Goal: Task Accomplishment & Management: Use online tool/utility

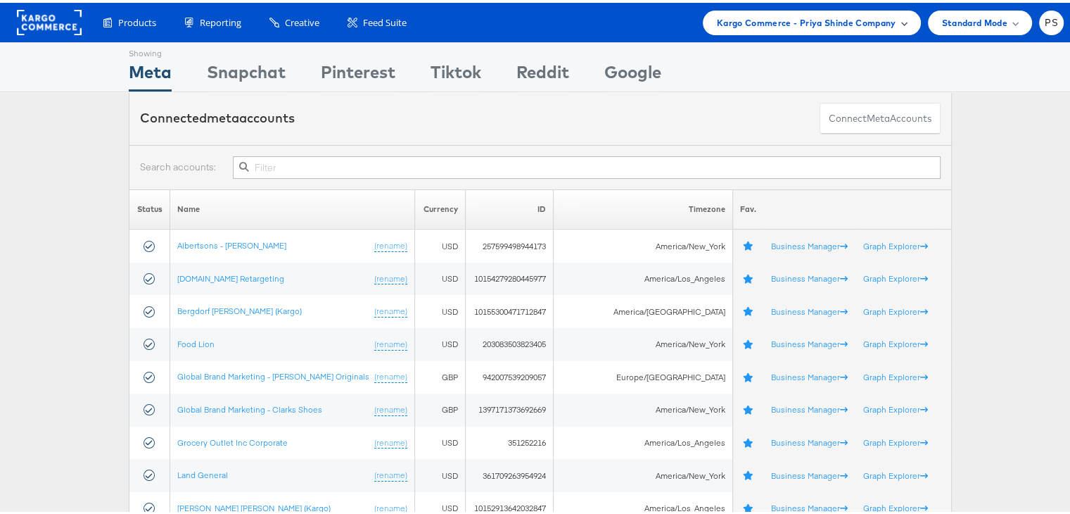
click at [764, 15] on span "Kargo Commerce - Priya Shinde Company" at bounding box center [806, 20] width 179 height 15
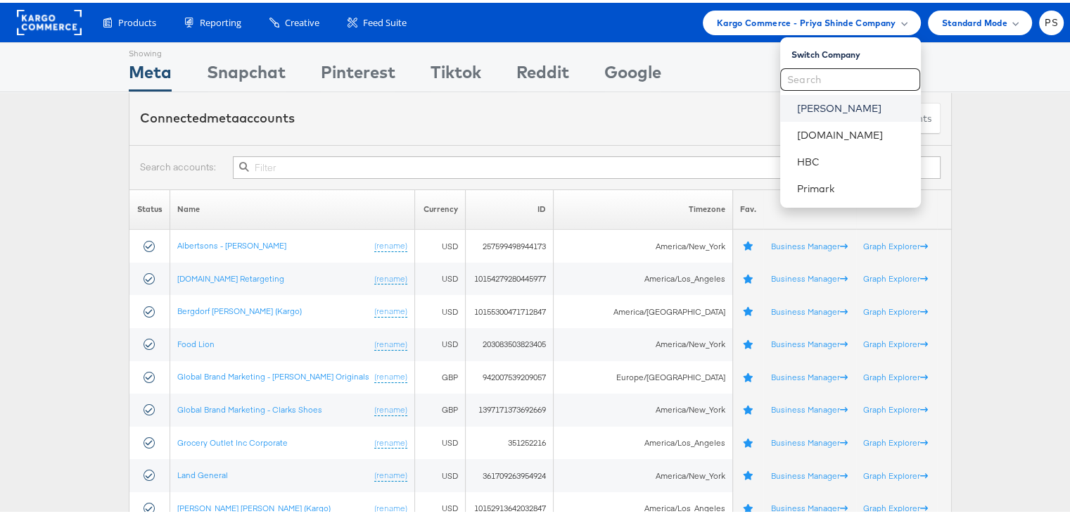
click at [798, 108] on link "Belk" at bounding box center [853, 106] width 113 height 14
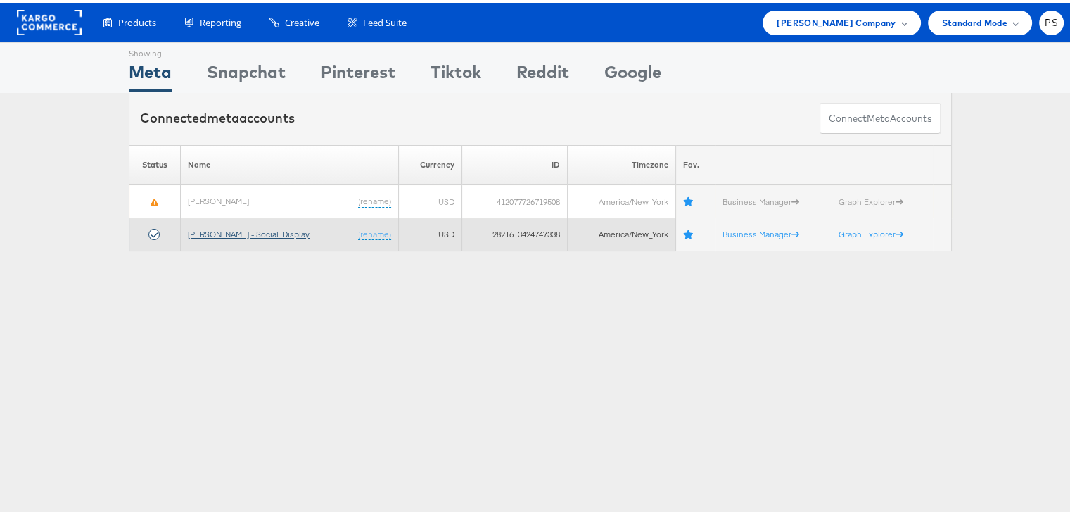
click at [209, 229] on link "[PERSON_NAME] - Social_Display" at bounding box center [249, 231] width 122 height 11
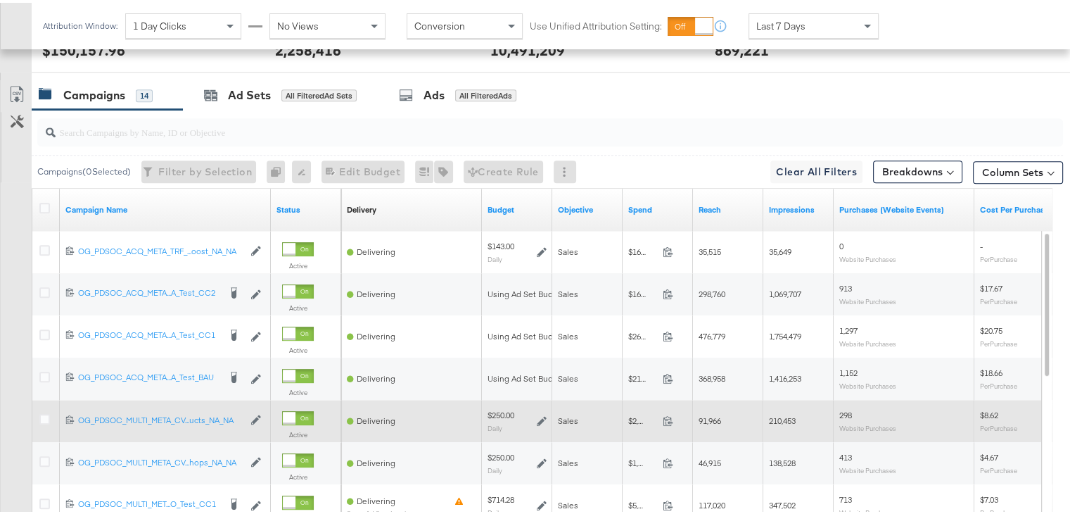
scroll to position [600, 0]
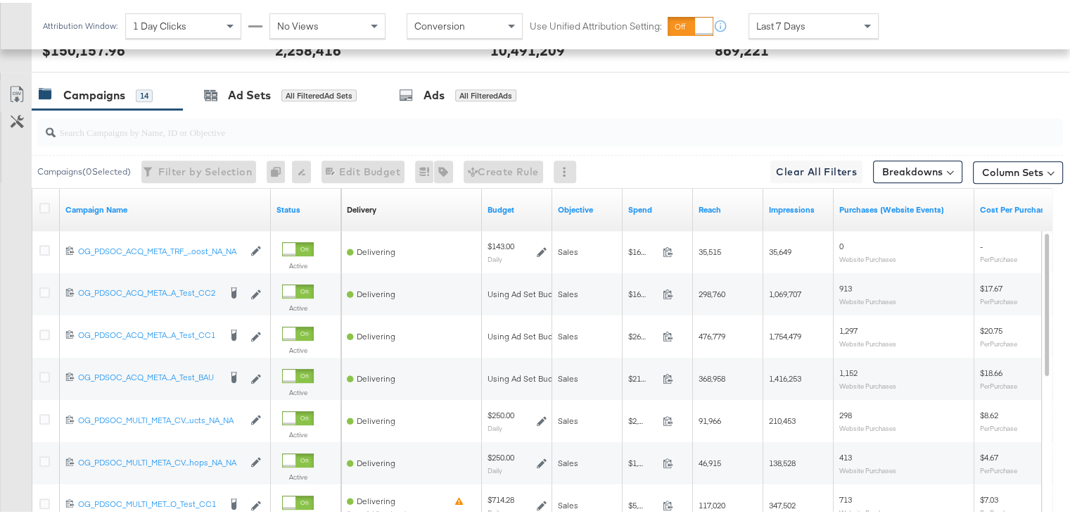
click at [173, 138] on div at bounding box center [550, 129] width 1026 height 28
paste input "120231402304190171"
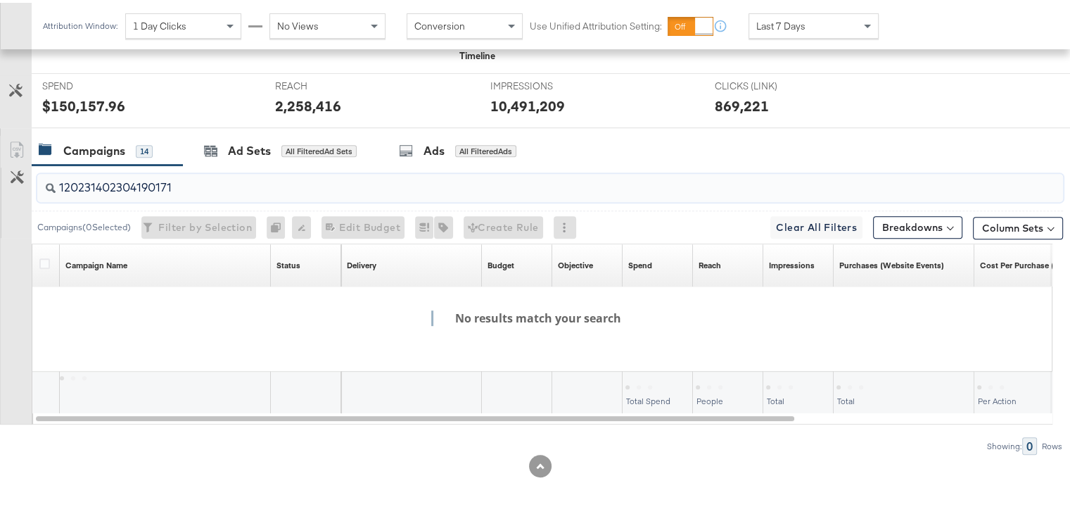
scroll to position [543, 0]
paste input "6"
paste input "461622"
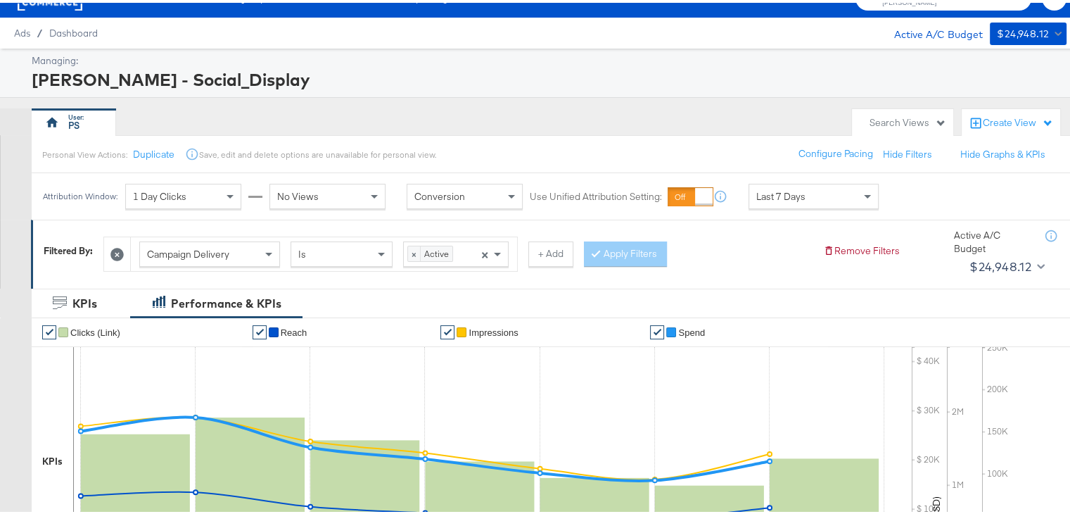
scroll to position [0, 0]
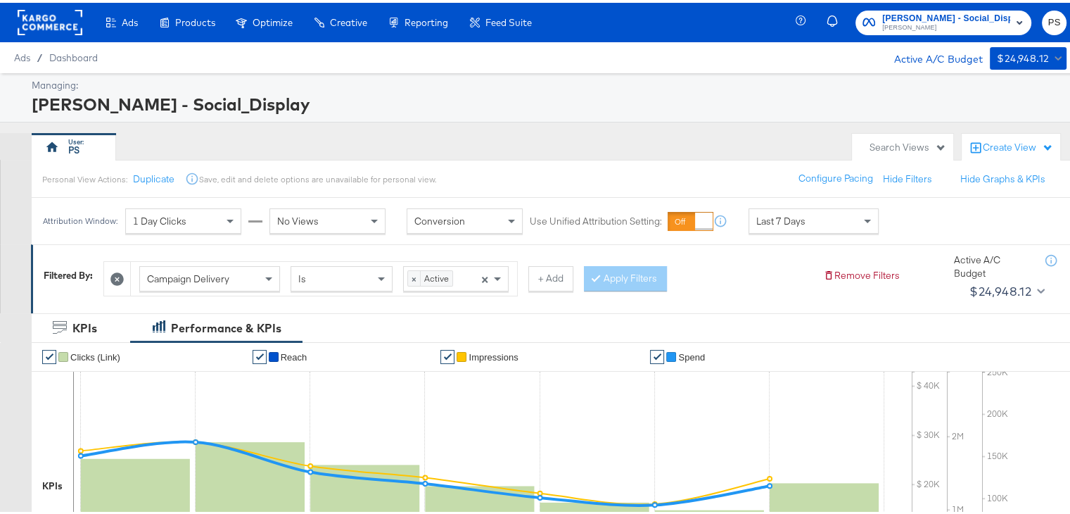
click at [118, 276] on icon at bounding box center [116, 275] width 13 height 13
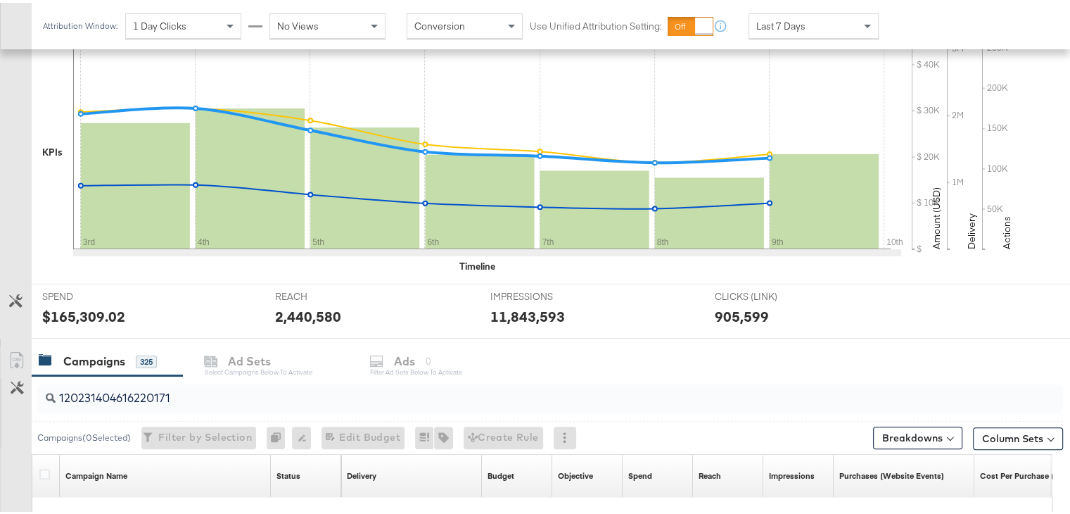
scroll to position [300, 0]
click at [205, 386] on input "120231404616220171" at bounding box center [513, 389] width 915 height 27
paste input "0"
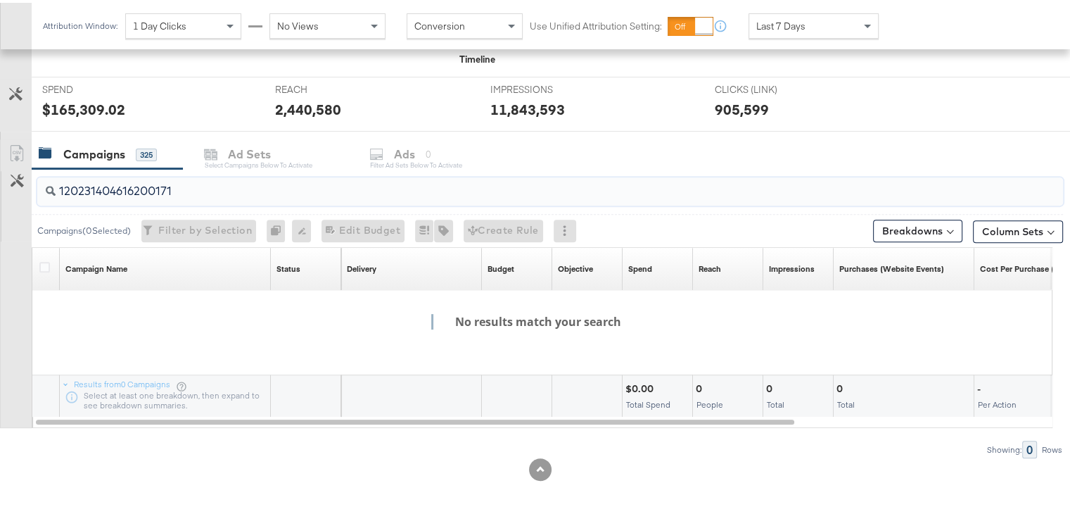
scroll to position [509, 0]
type input "120231404616200171"
click at [284, 443] on div "Showing: 0 Rows" at bounding box center [531, 445] width 1063 height 18
click at [194, 193] on input "120231404616200171" at bounding box center [513, 180] width 915 height 27
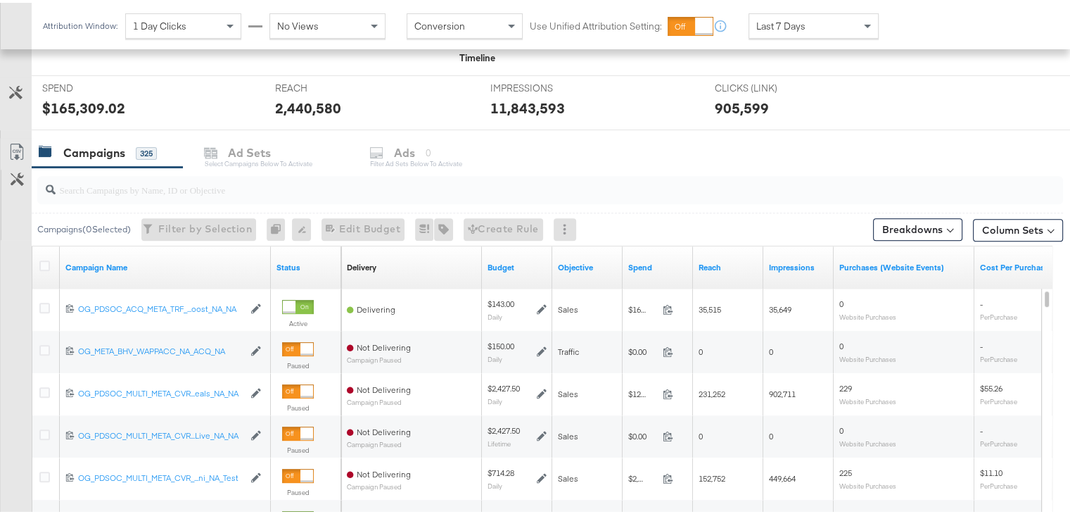
click at [391, 149] on div "Campaigns 325 Ad Sets Select Campaigns below to activate Ads 0 Filter Ad Sets b…" at bounding box center [556, 150] width 1049 height 30
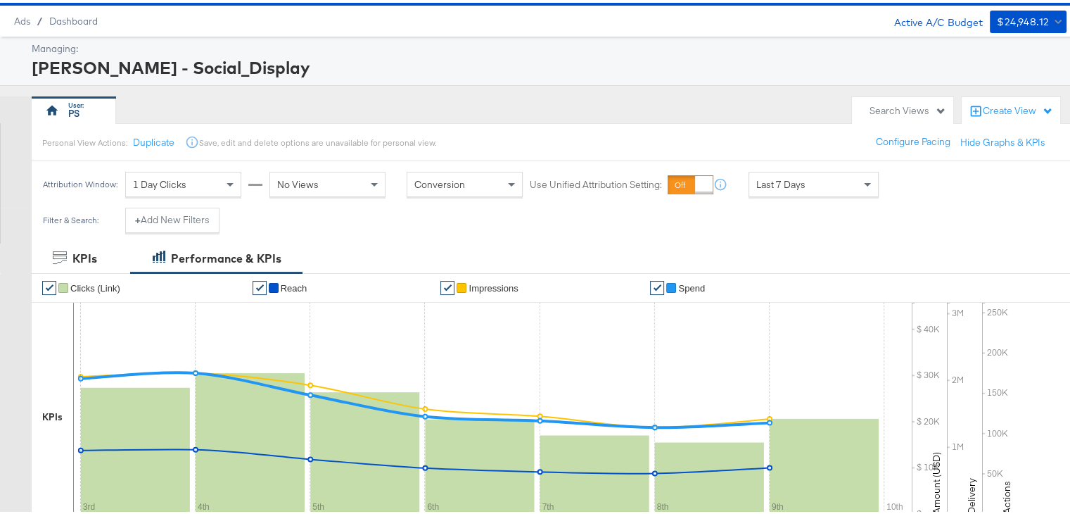
scroll to position [0, 0]
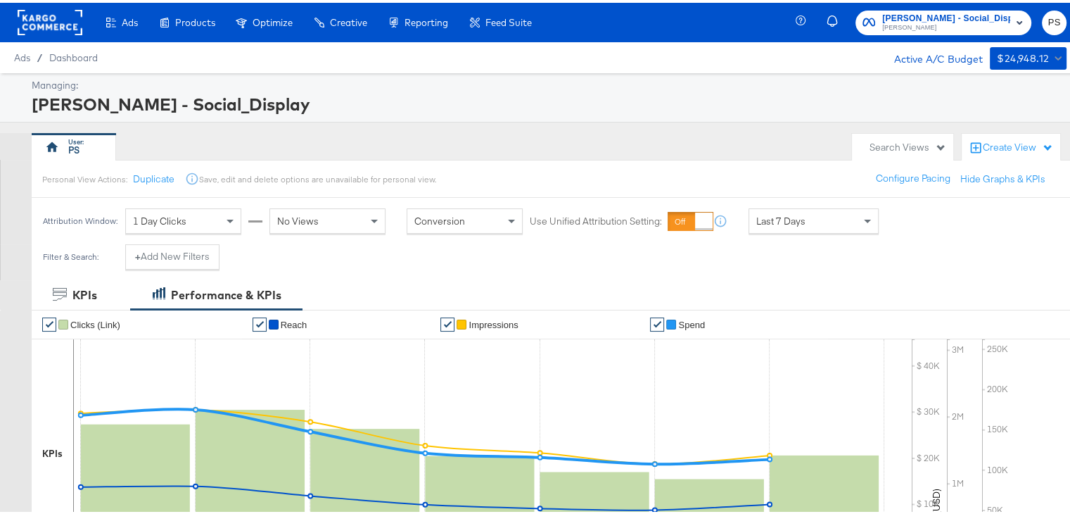
click at [895, 150] on div "Search Views" at bounding box center [908, 144] width 77 height 13
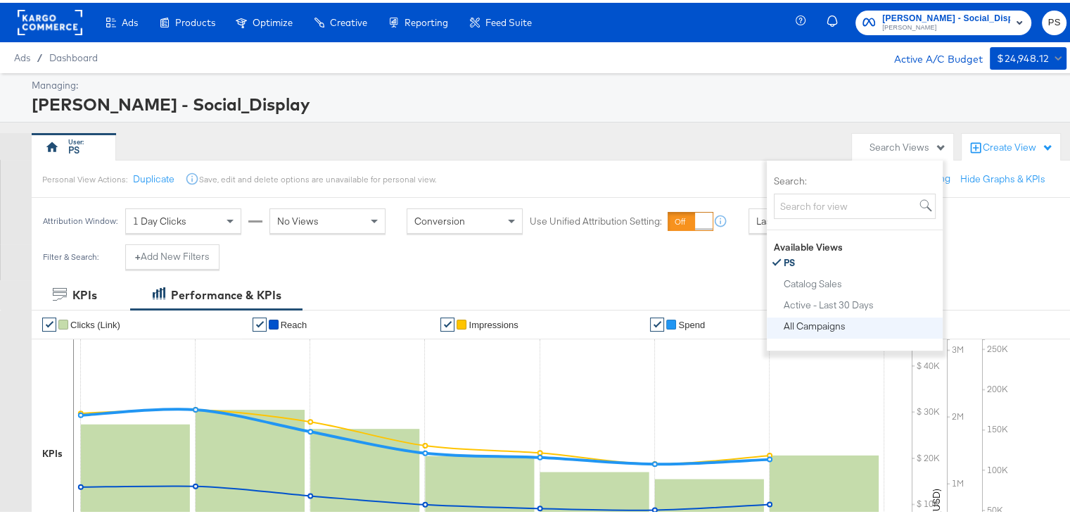
click at [808, 324] on div "All Campaigns" at bounding box center [815, 323] width 62 height 10
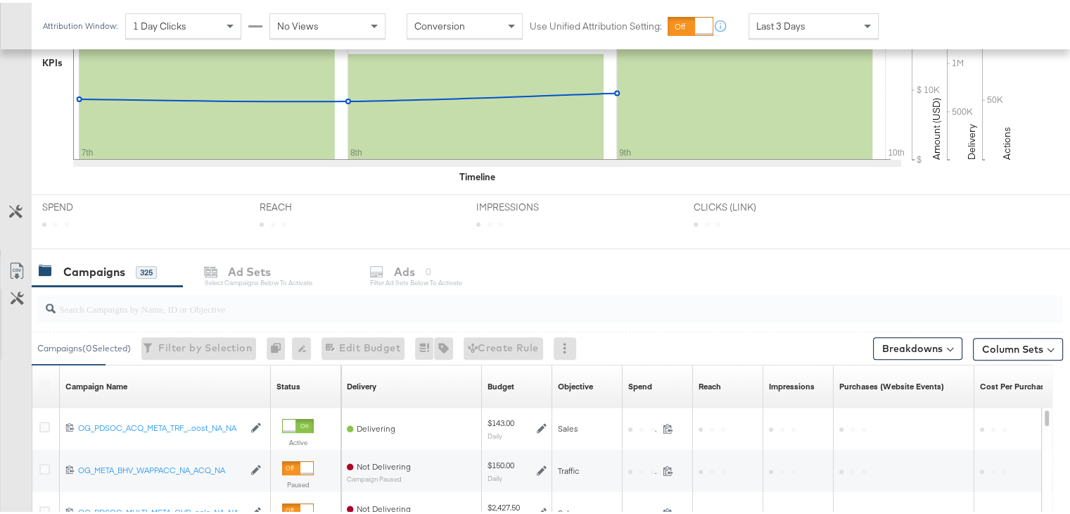
scroll to position [509, 0]
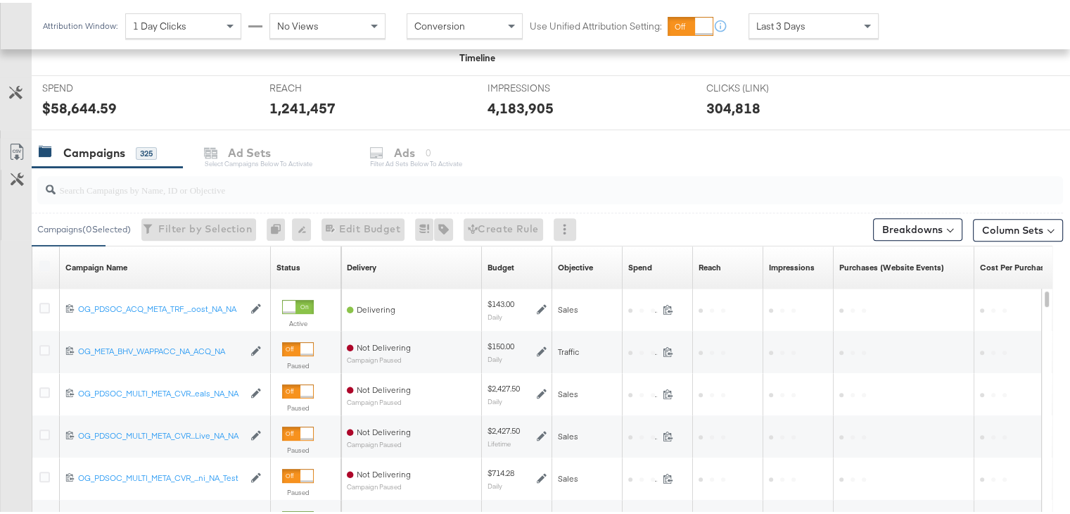
click at [402, 159] on div "Campaigns 325 Ad Sets Select Campaigns below to activate Ads 0 Filter Ad Sets b…" at bounding box center [556, 150] width 1049 height 30
click at [397, 153] on div "Campaigns 325 Ad Sets Select Campaigns below to activate Ads 0 Filter Ad Sets b…" at bounding box center [556, 150] width 1049 height 30
click at [259, 153] on div "Campaigns 325 Ad Sets Select Campaigns below to activate Ads 0 Filter Ad Sets b…" at bounding box center [556, 150] width 1049 height 30
click at [400, 156] on div "Campaigns 325 Ad Sets Select Campaigns below to activate Ads 0 Filter Ad Sets b…" at bounding box center [556, 150] width 1049 height 30
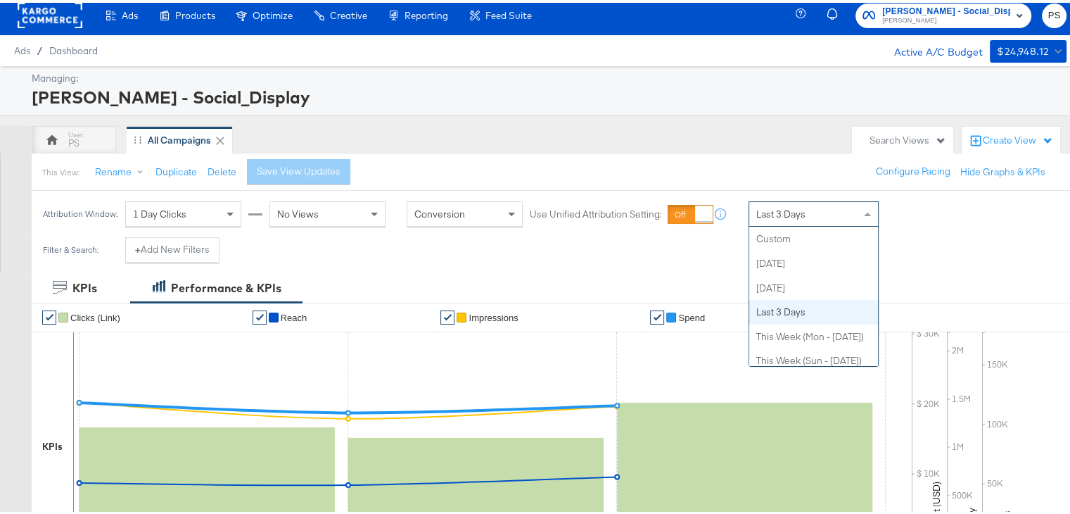
scroll to position [73, 0]
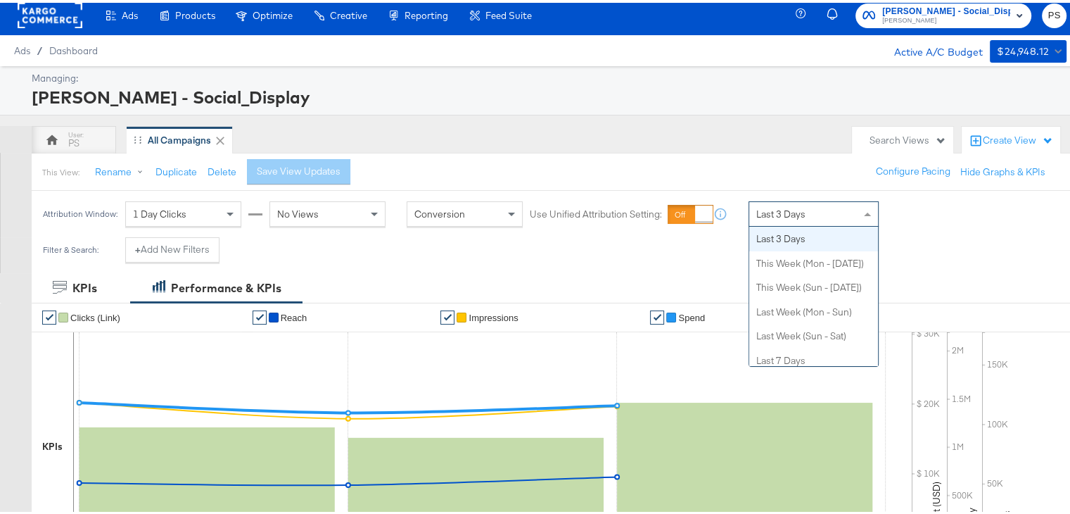
click at [766, 213] on span "Last 3 Days" at bounding box center [780, 211] width 49 height 13
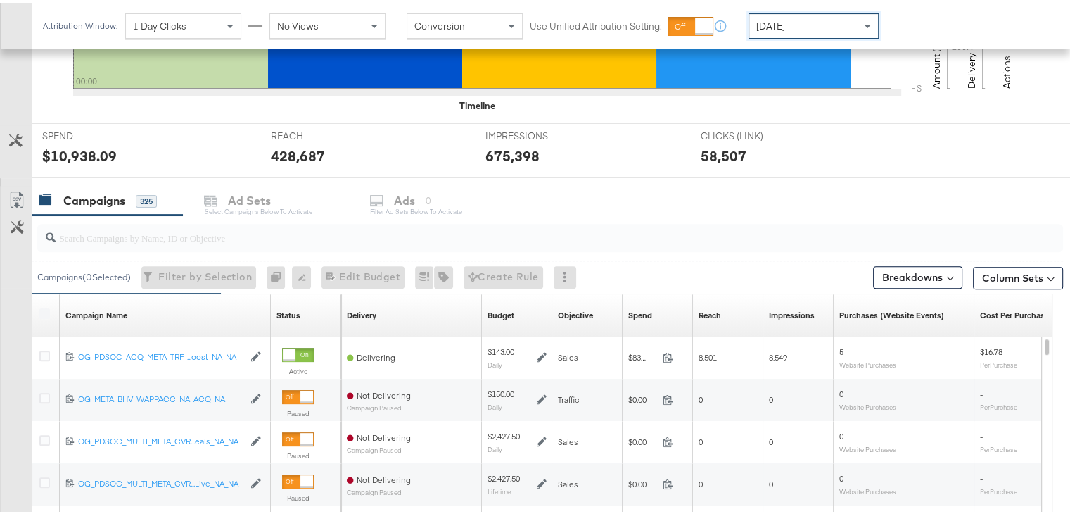
scroll to position [445, 0]
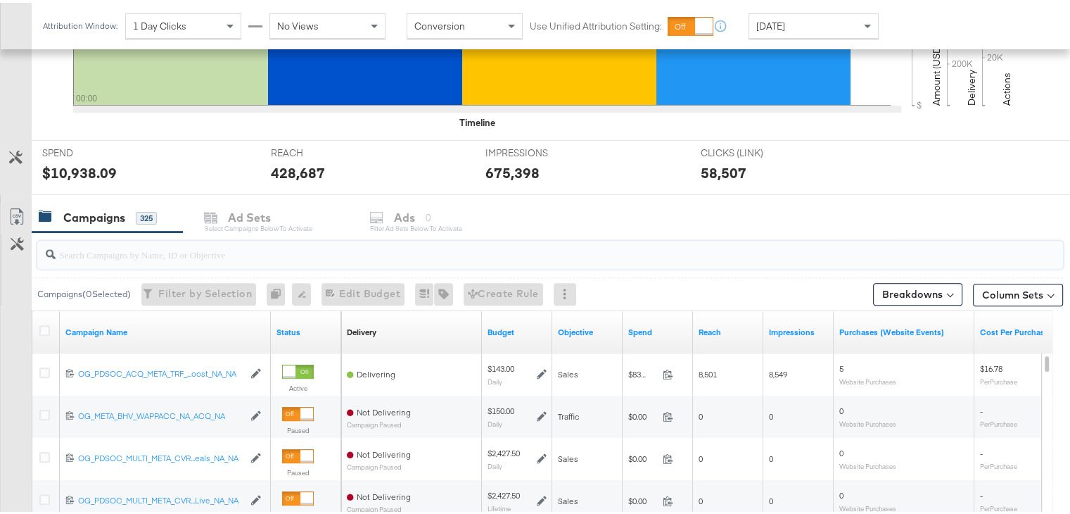
click at [151, 253] on input "search" at bounding box center [513, 245] width 915 height 27
paste input "120231402304190171"
type input "120231402304190171"
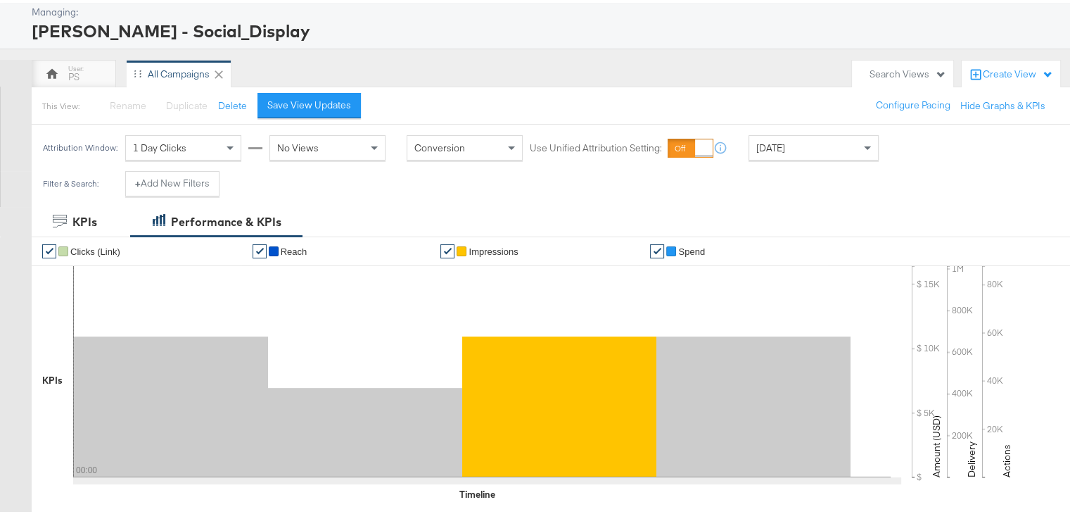
scroll to position [70, 0]
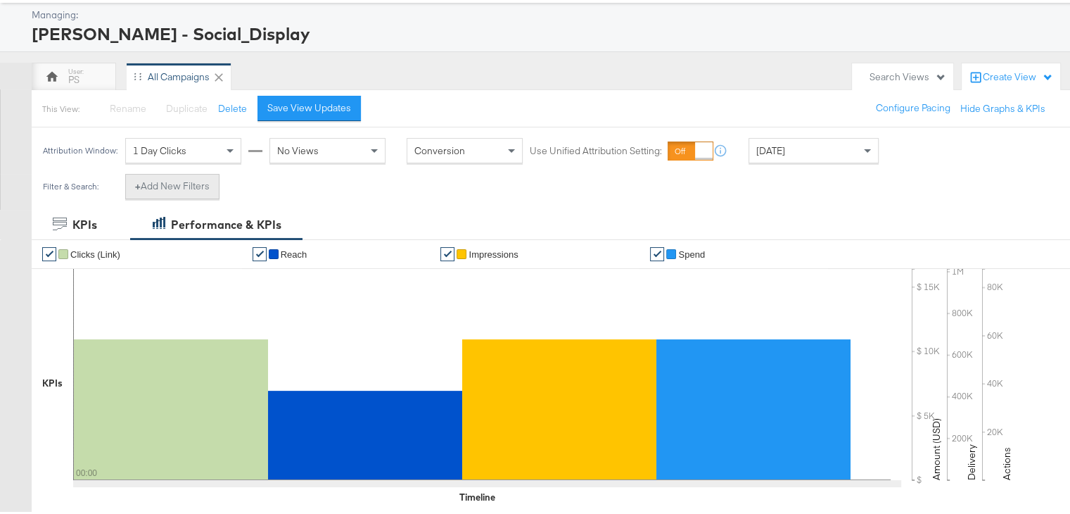
click at [177, 182] on button "+ Add New Filters" at bounding box center [172, 183] width 94 height 25
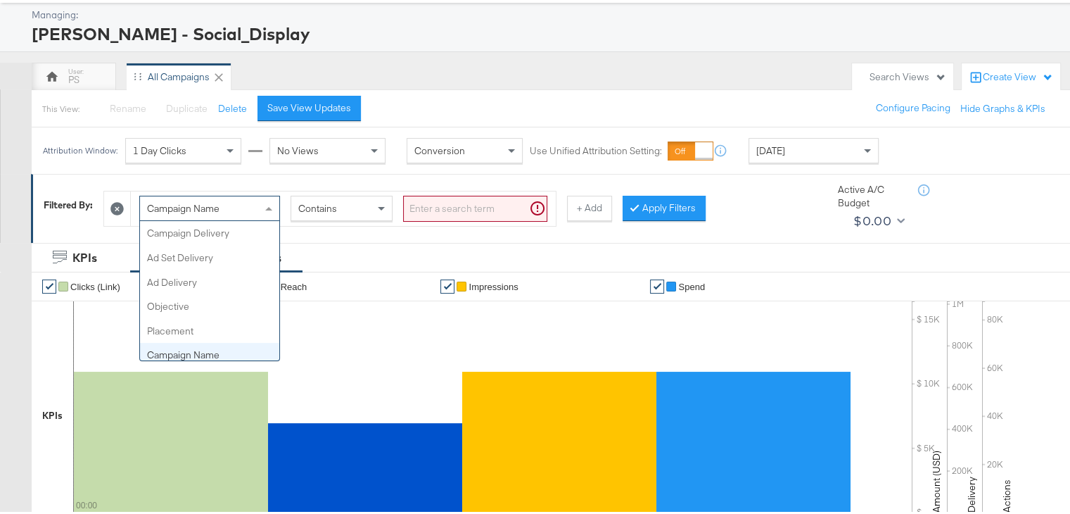
scroll to position [121, 0]
click at [195, 199] on span "Campaign Name" at bounding box center [183, 205] width 72 height 13
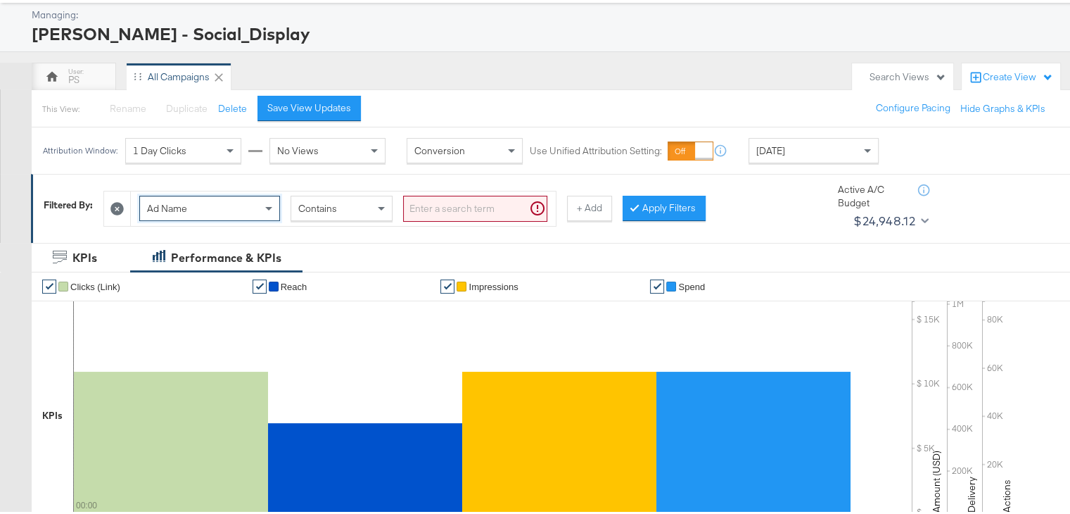
click at [435, 212] on input "search" at bounding box center [475, 206] width 144 height 26
click at [191, 203] on div "Ad Name" at bounding box center [209, 206] width 139 height 24
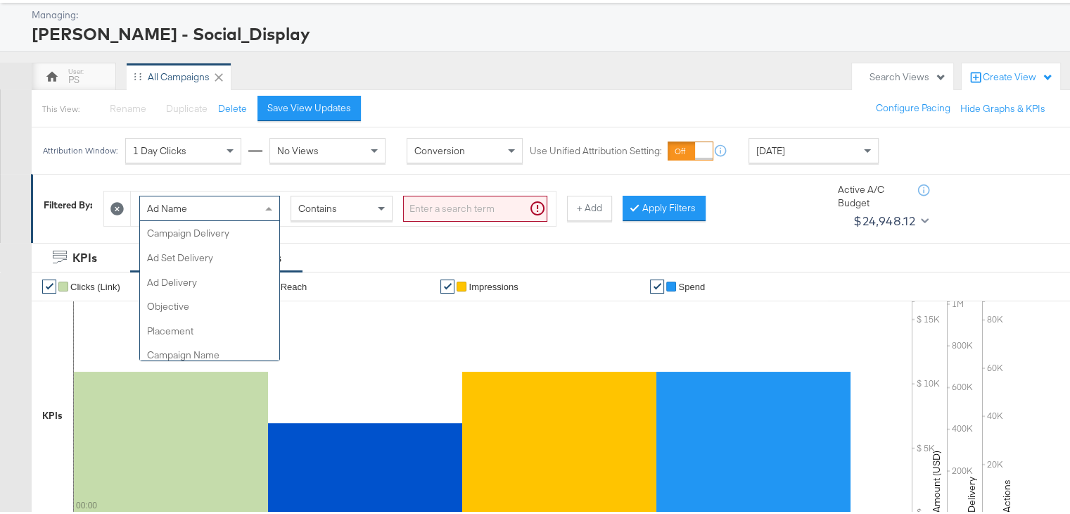
scroll to position [243, 0]
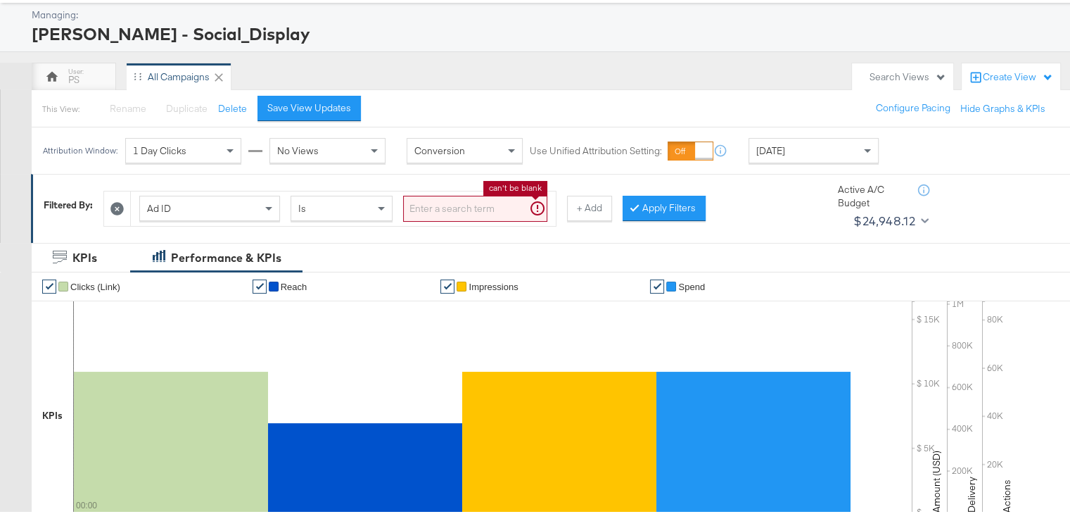
click at [417, 203] on input "search" at bounding box center [475, 206] width 144 height 26
paste input "120231402304190171"
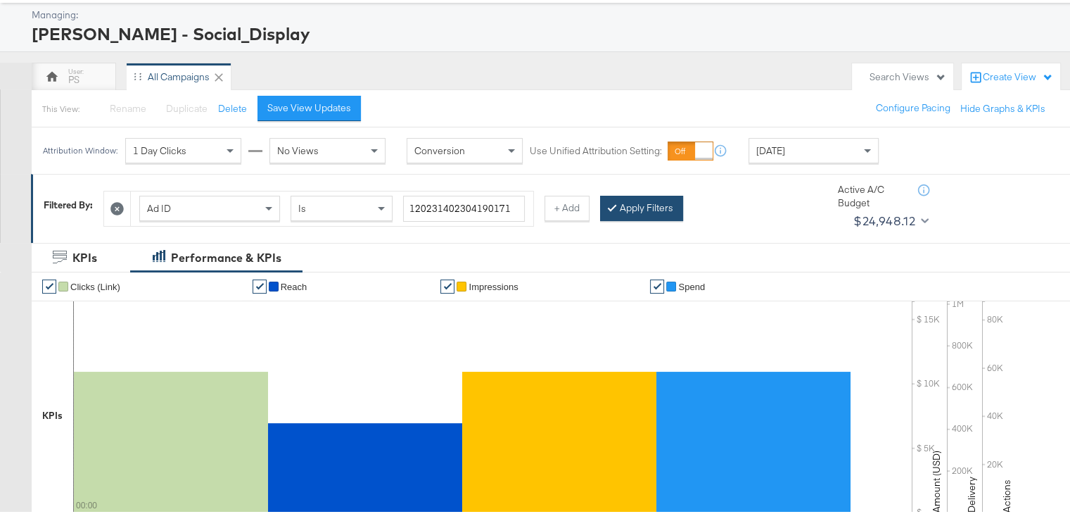
click at [635, 211] on button "Apply Filters" at bounding box center [641, 205] width 83 height 25
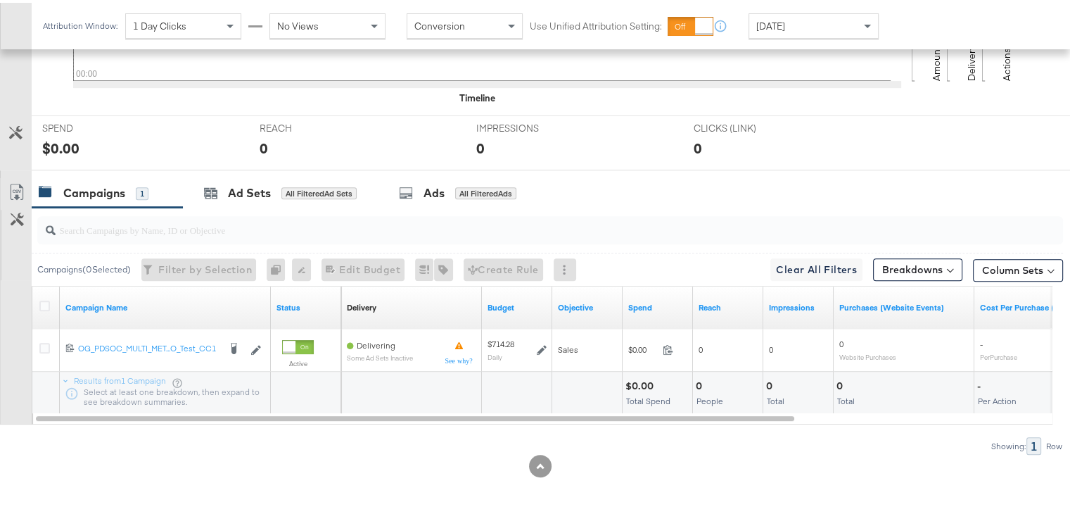
scroll to position [500, 0]
click at [417, 184] on div "Ads All Filtered Ads" at bounding box center [458, 192] width 118 height 16
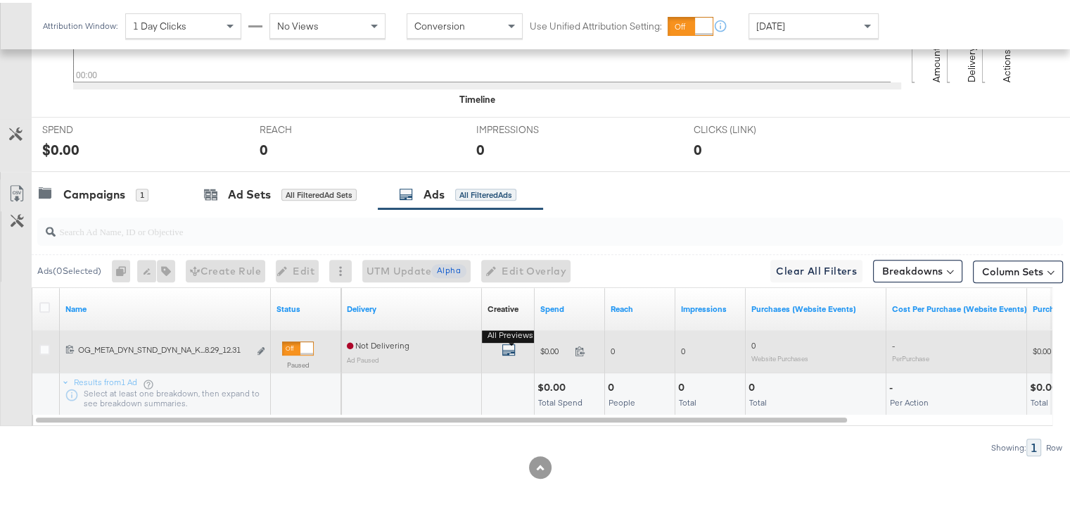
click at [507, 345] on icon "default" at bounding box center [509, 347] width 14 height 14
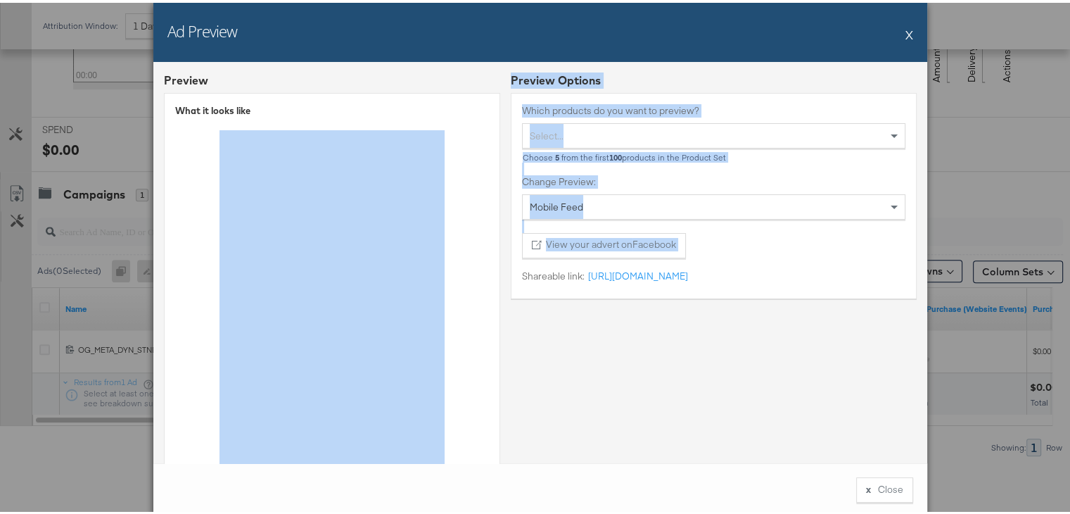
click at [906, 32] on button "X" at bounding box center [910, 32] width 8 height 28
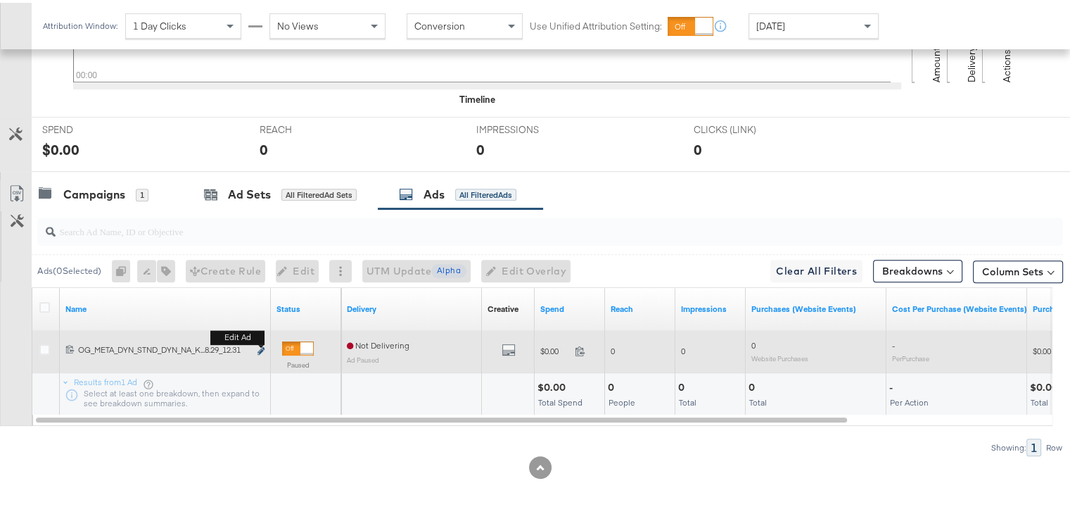
click at [262, 344] on icon "link" at bounding box center [261, 348] width 7 height 8
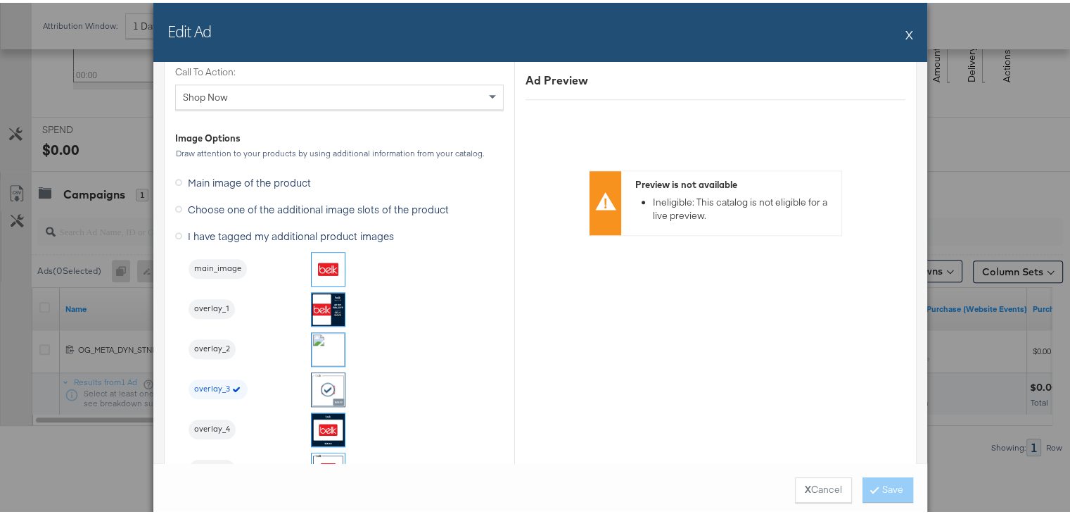
scroll to position [1390, 0]
click at [906, 29] on button "X" at bounding box center [910, 32] width 8 height 28
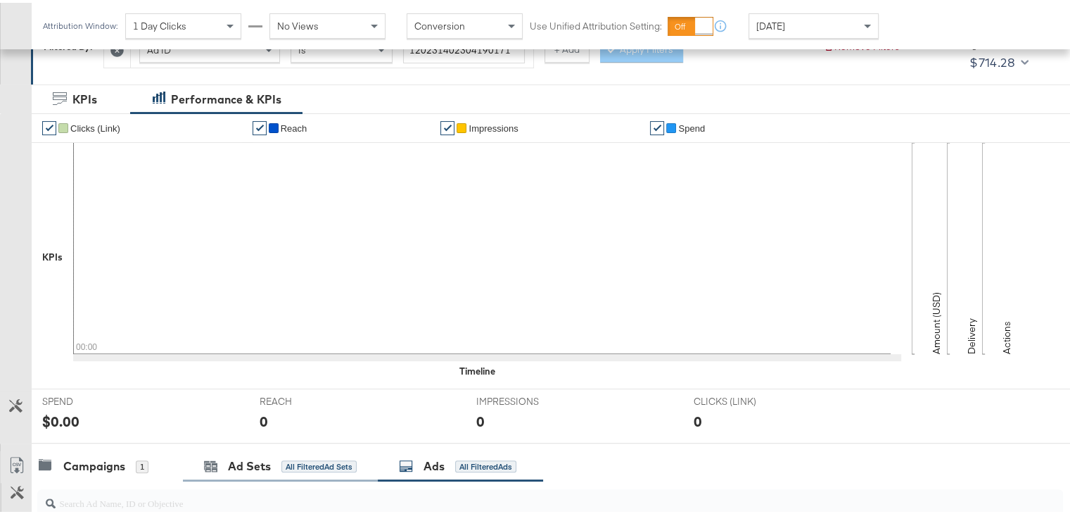
scroll to position [0, 0]
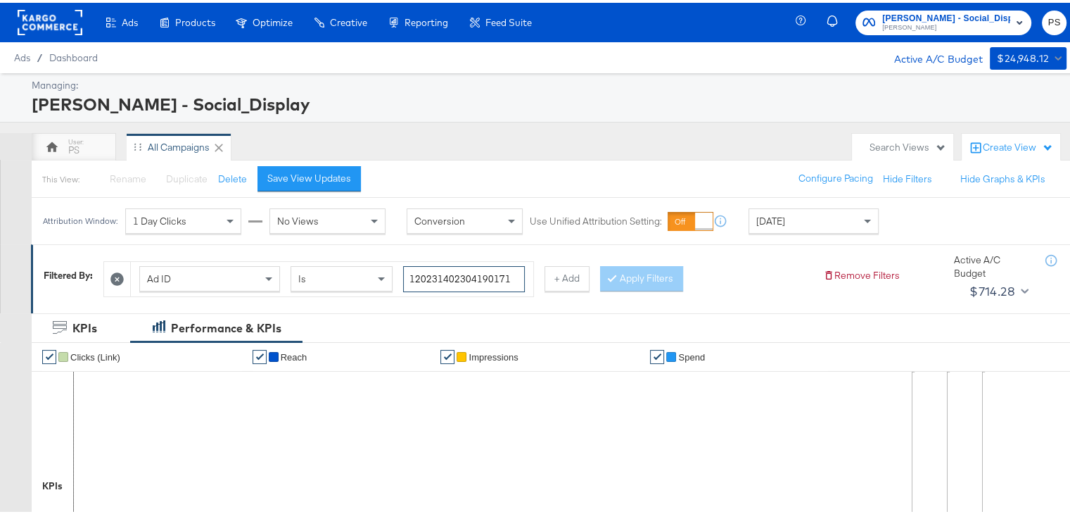
click at [478, 283] on input "120231402304190171" at bounding box center [464, 276] width 122 height 26
paste input "6"
type input "120231402304160171"
click at [620, 274] on button "Apply Filters" at bounding box center [641, 275] width 83 height 25
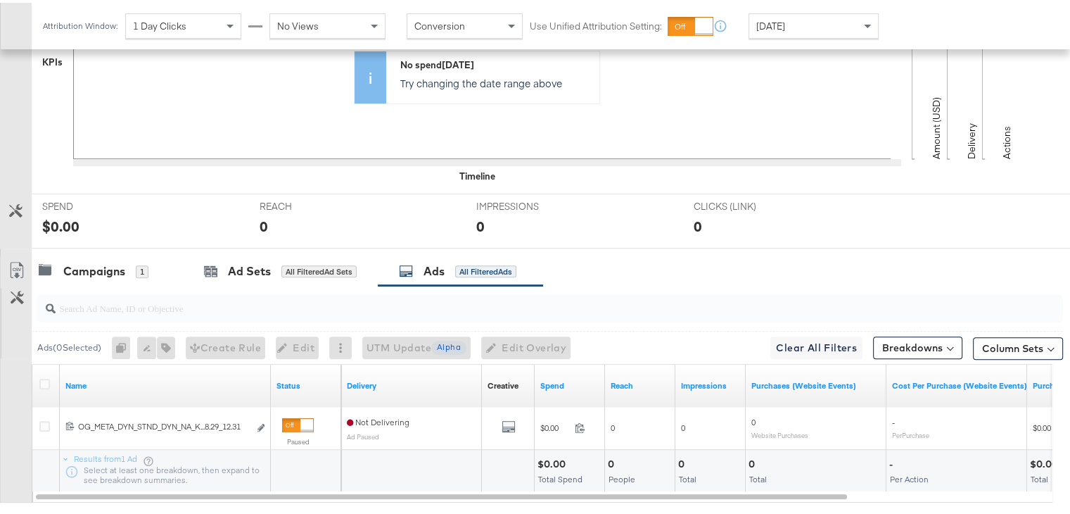
scroll to position [500, 0]
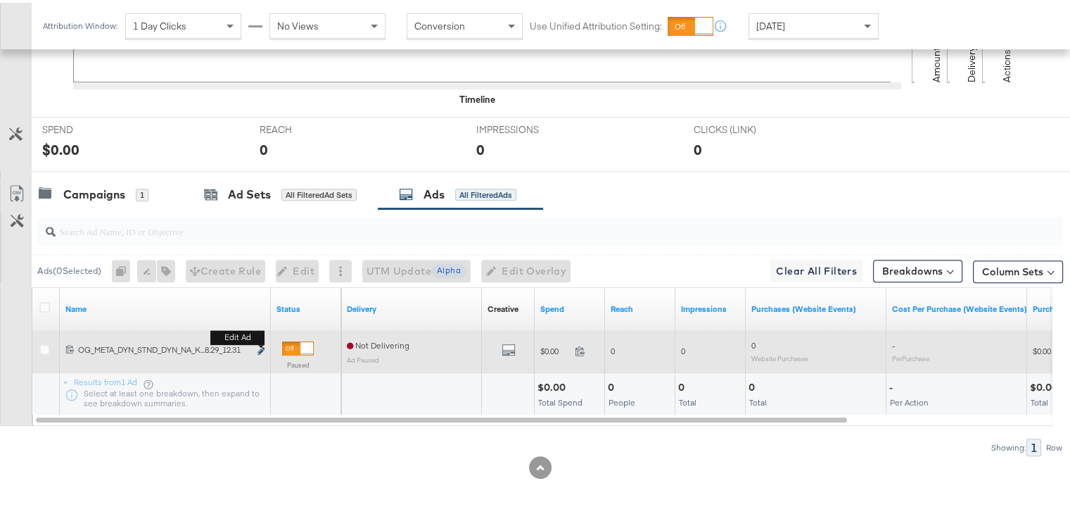
click at [258, 344] on icon "link" at bounding box center [261, 348] width 7 height 8
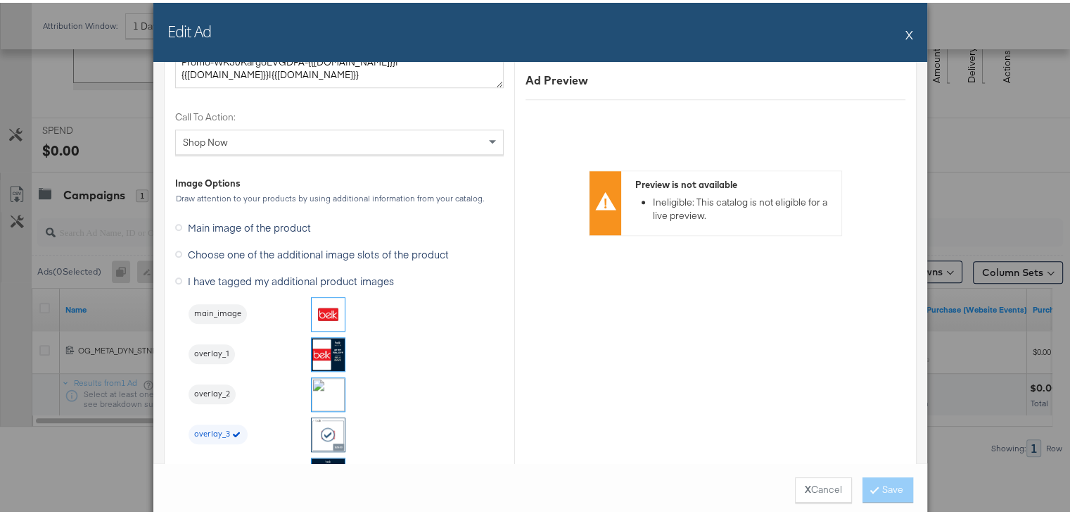
scroll to position [1414, 0]
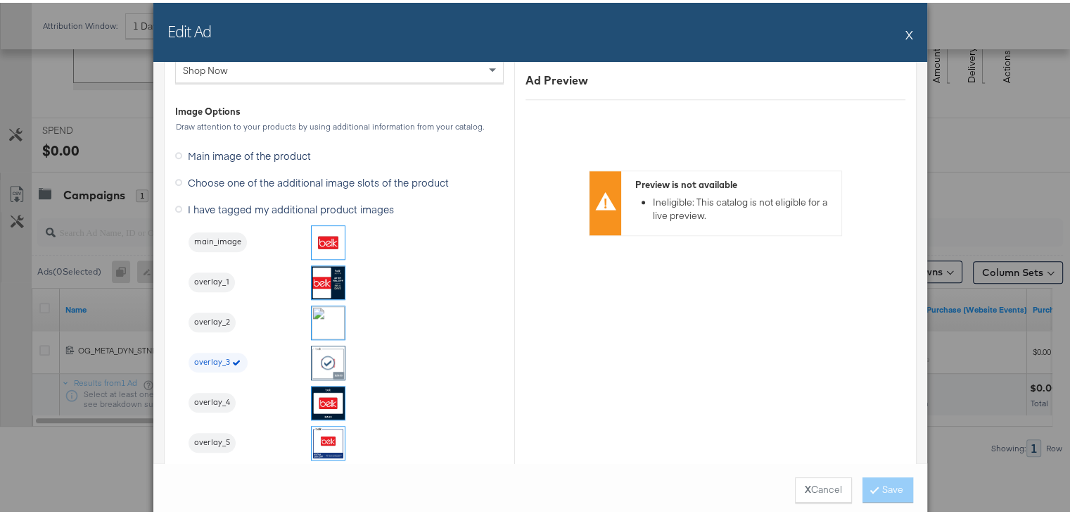
click at [906, 32] on button "X" at bounding box center [910, 32] width 8 height 28
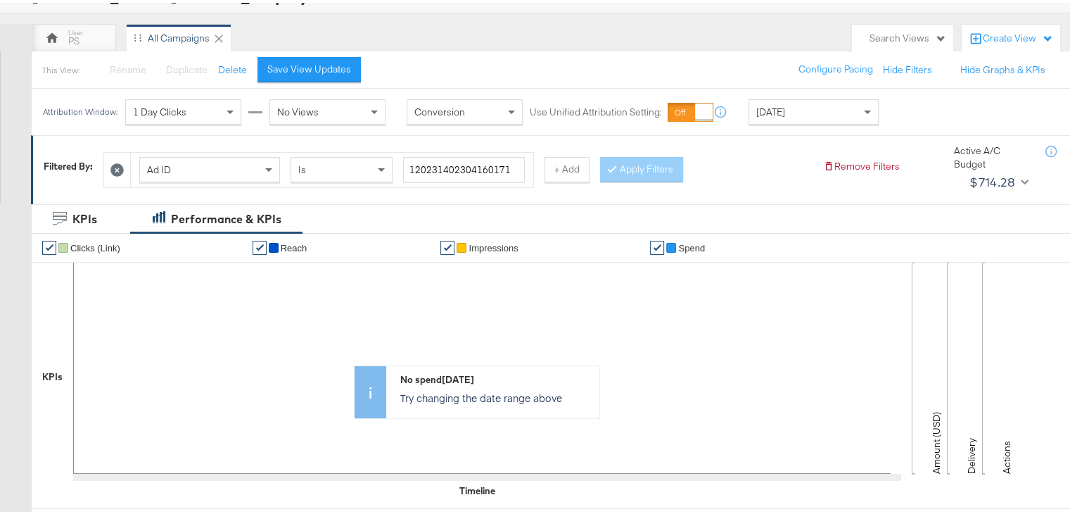
scroll to position [103, 0]
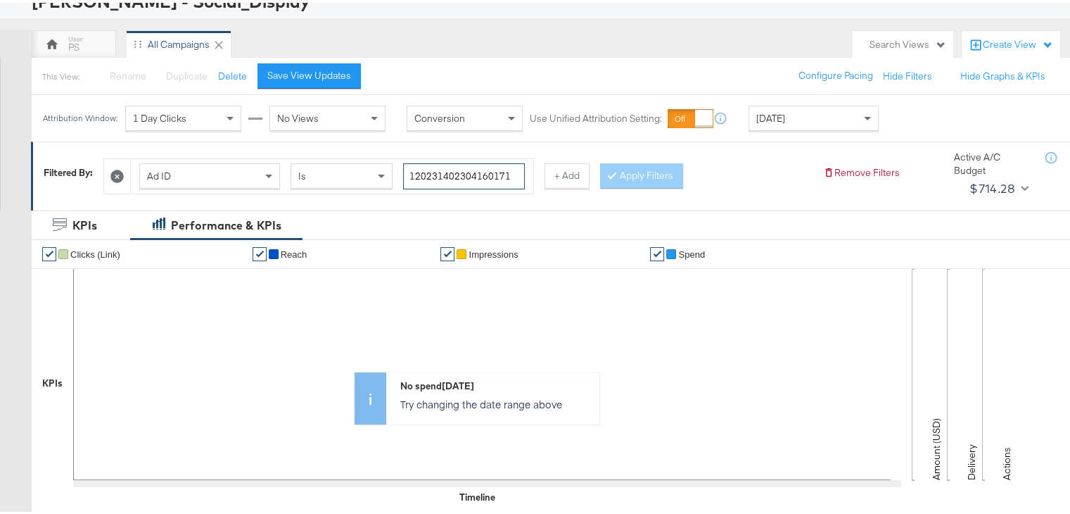
click at [471, 167] on input "120231402304160171" at bounding box center [464, 173] width 122 height 26
paste input "461622"
type input "120231404616220171"
click at [621, 167] on button "Apply Filters" at bounding box center [641, 172] width 83 height 25
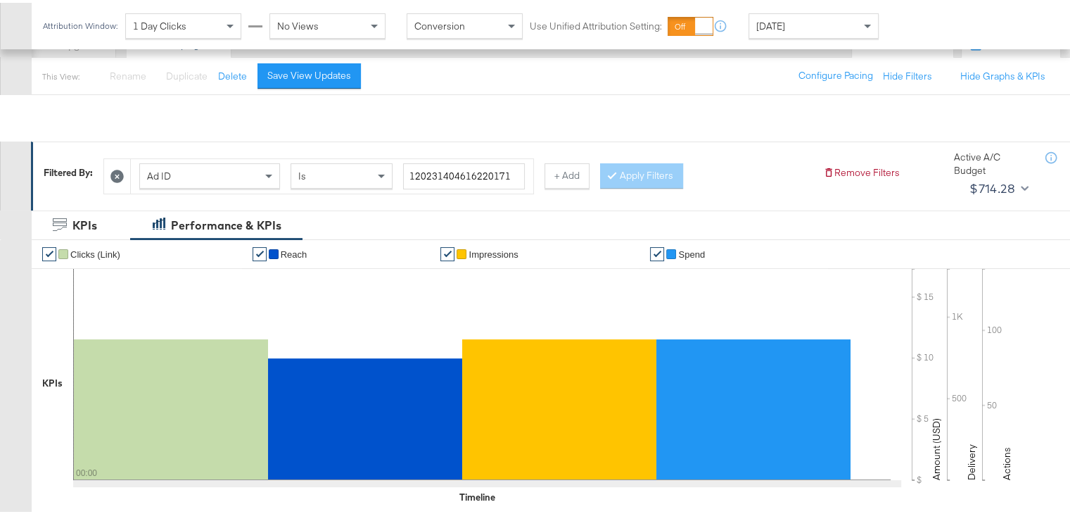
scroll to position [500, 0]
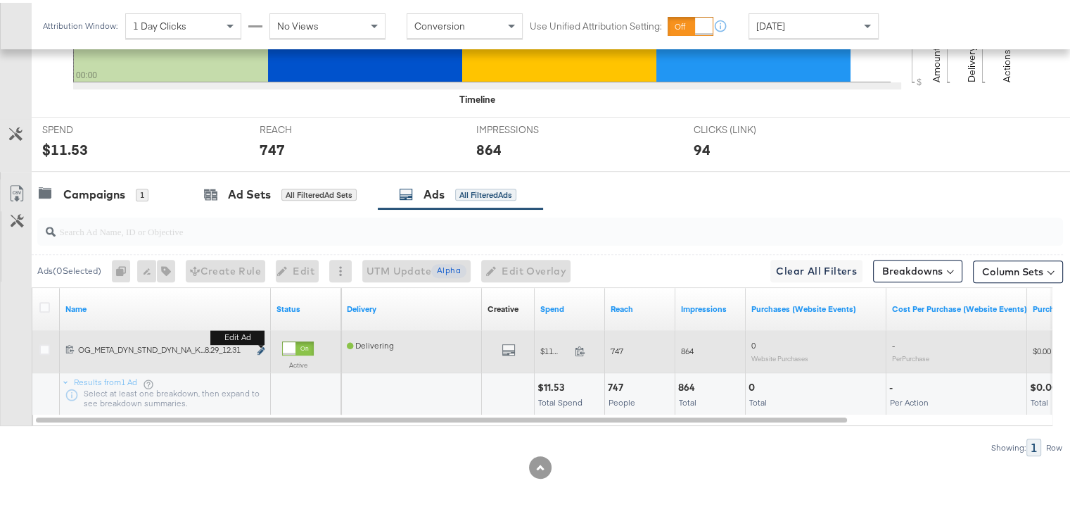
click at [260, 343] on button "Edit ad" at bounding box center [261, 348] width 8 height 15
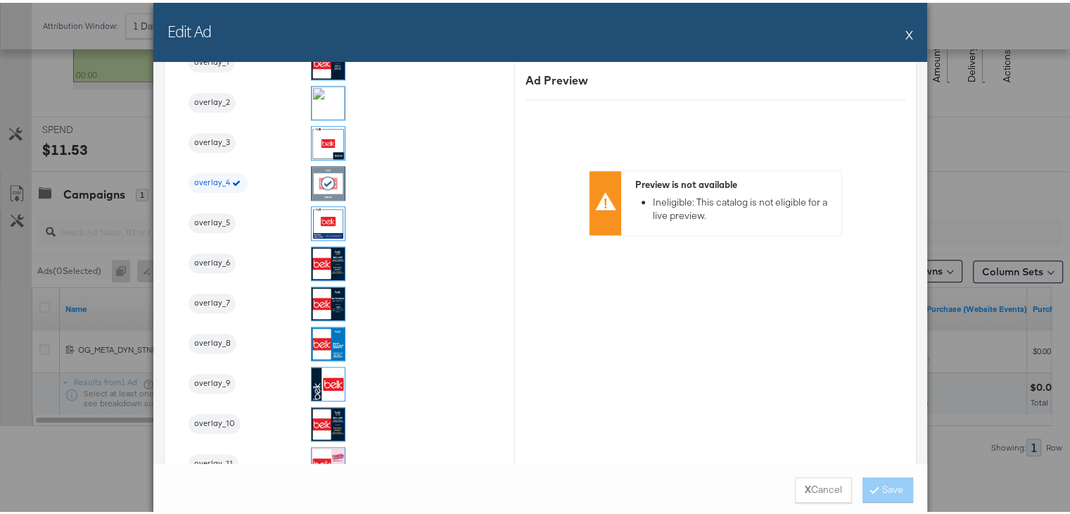
scroll to position [1635, 0]
click at [906, 29] on button "X" at bounding box center [910, 32] width 8 height 28
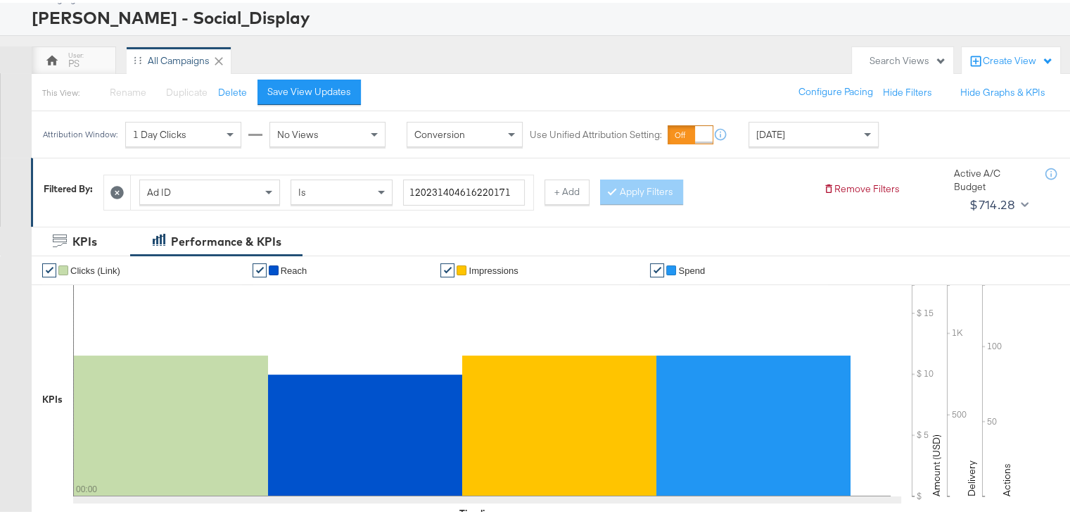
scroll to position [0, 0]
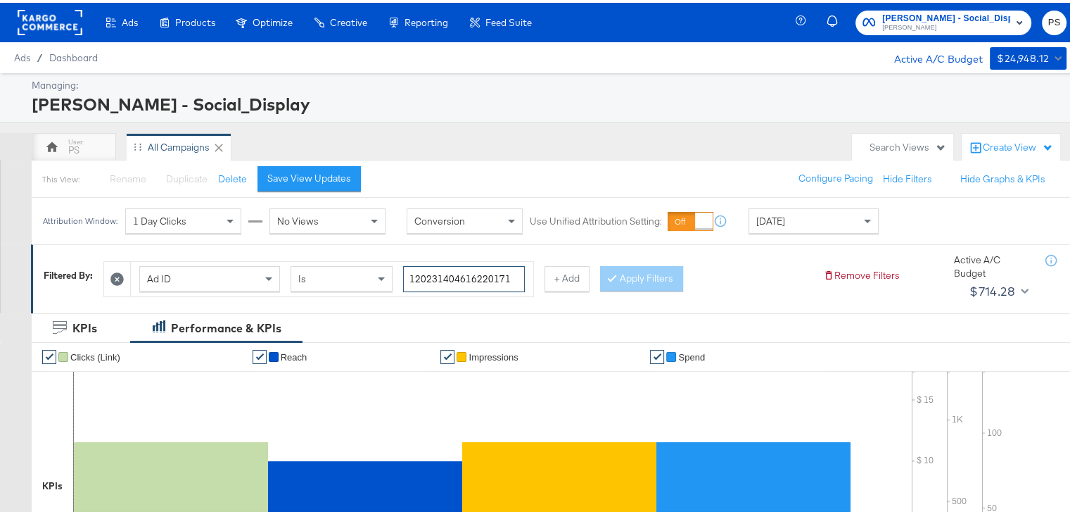
click at [453, 284] on input "120231404616220171" at bounding box center [464, 276] width 122 height 26
paste input "0"
type input "120231404616200171"
click at [649, 269] on button "Apply Filters" at bounding box center [641, 275] width 83 height 25
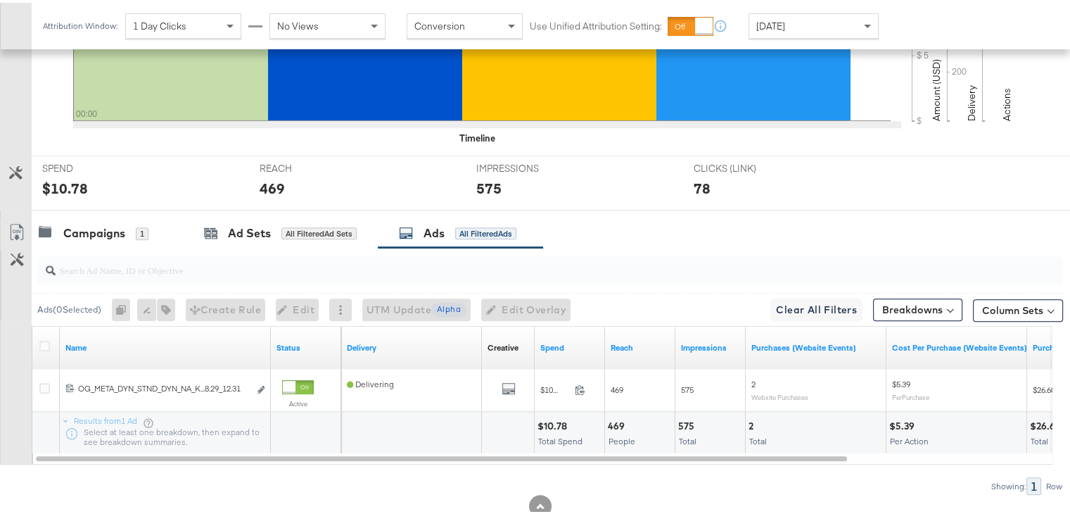
scroll to position [500, 0]
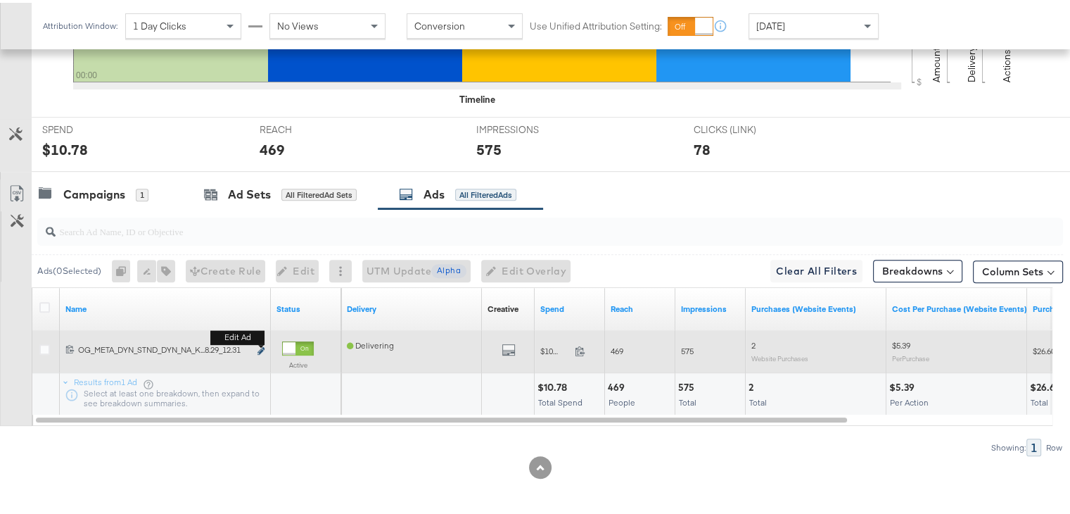
click at [260, 345] on icon "link" at bounding box center [261, 348] width 7 height 8
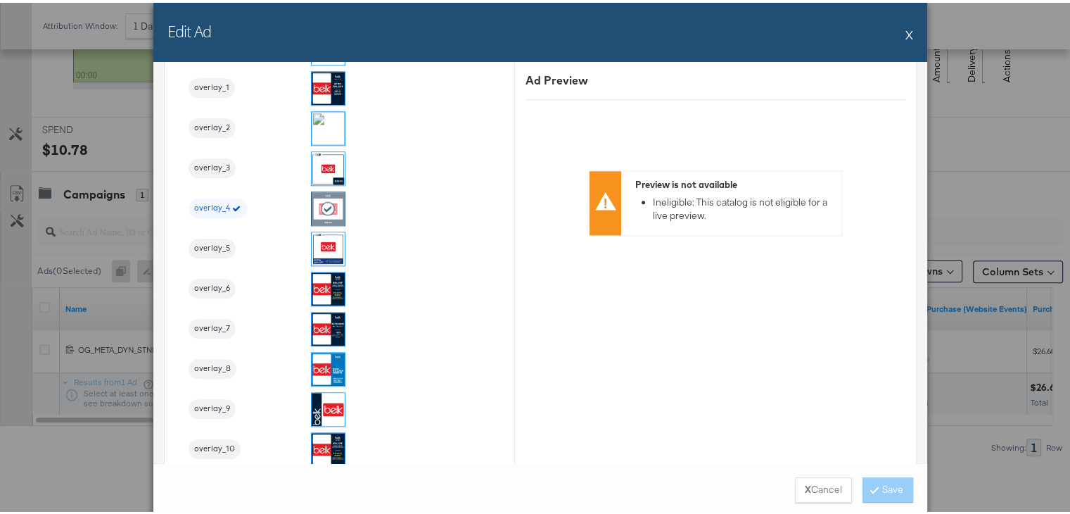
scroll to position [1621, 0]
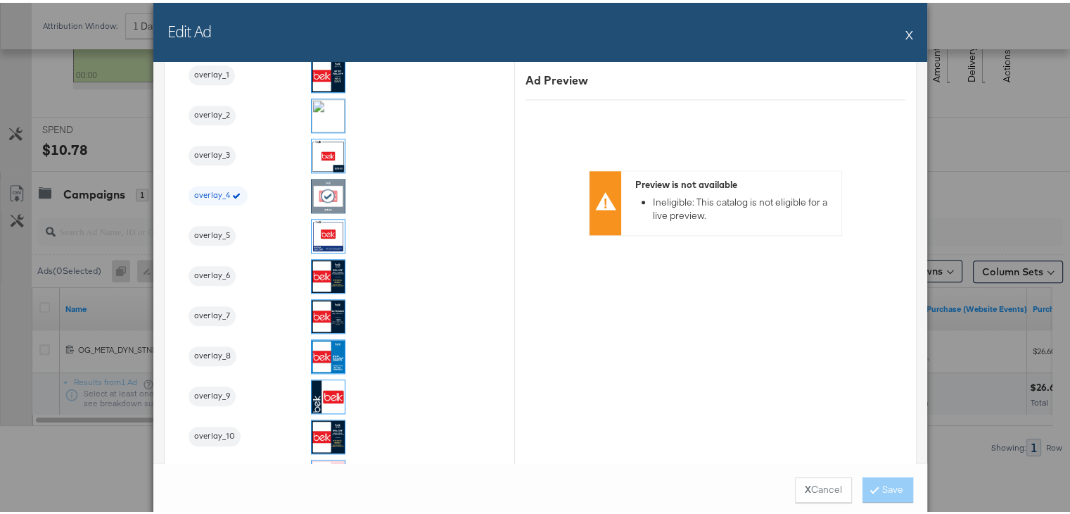
click at [906, 29] on button "X" at bounding box center [910, 32] width 8 height 28
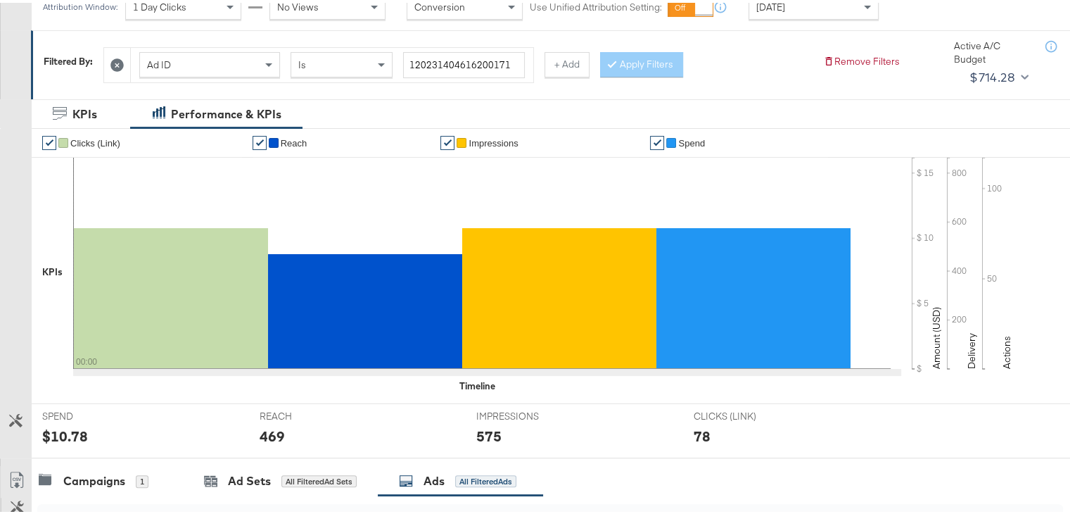
scroll to position [176, 0]
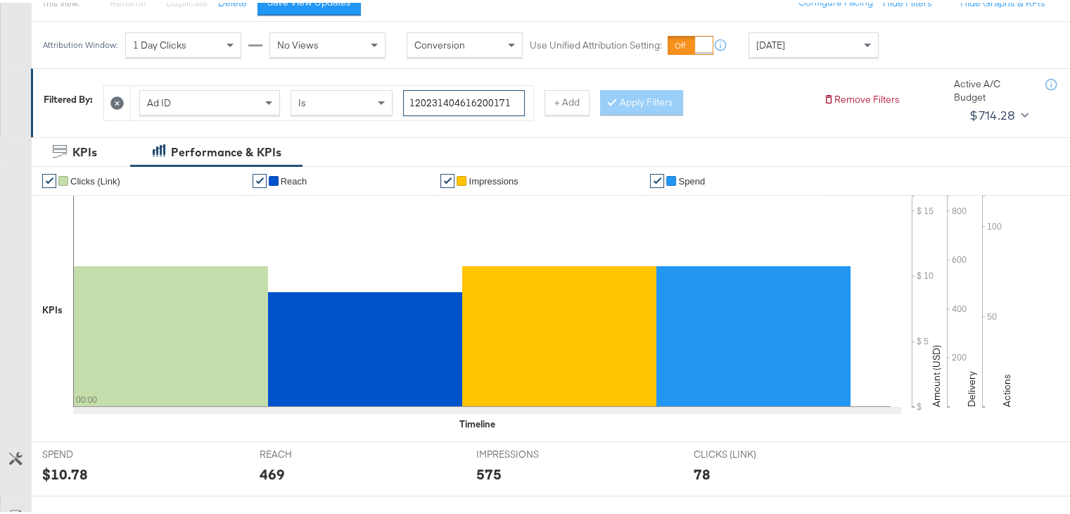
click at [475, 104] on input "120231404616200171" at bounding box center [464, 100] width 122 height 26
paste input "60453057"
type input "120231604530570171"
click at [647, 96] on button "Apply Filters" at bounding box center [641, 99] width 83 height 25
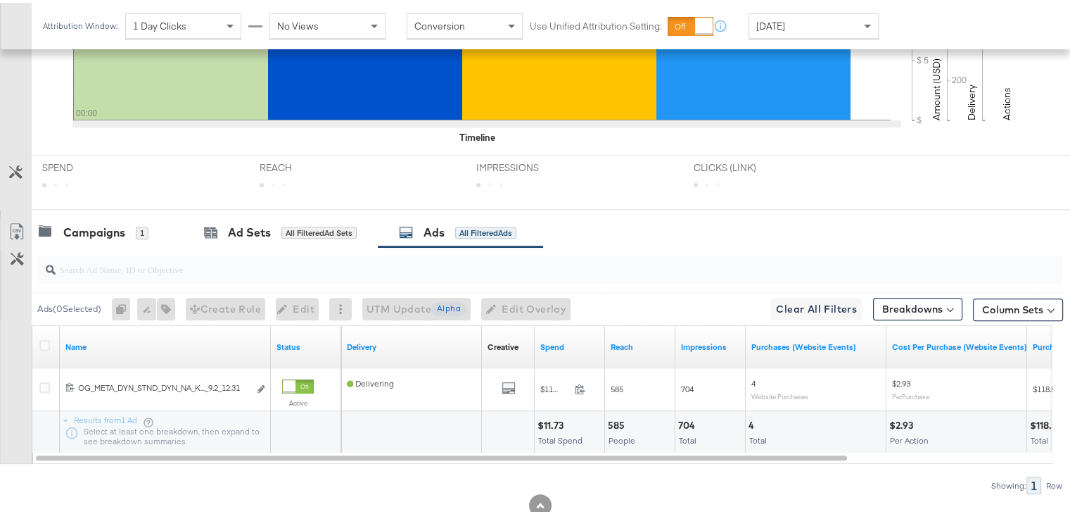
scroll to position [500, 0]
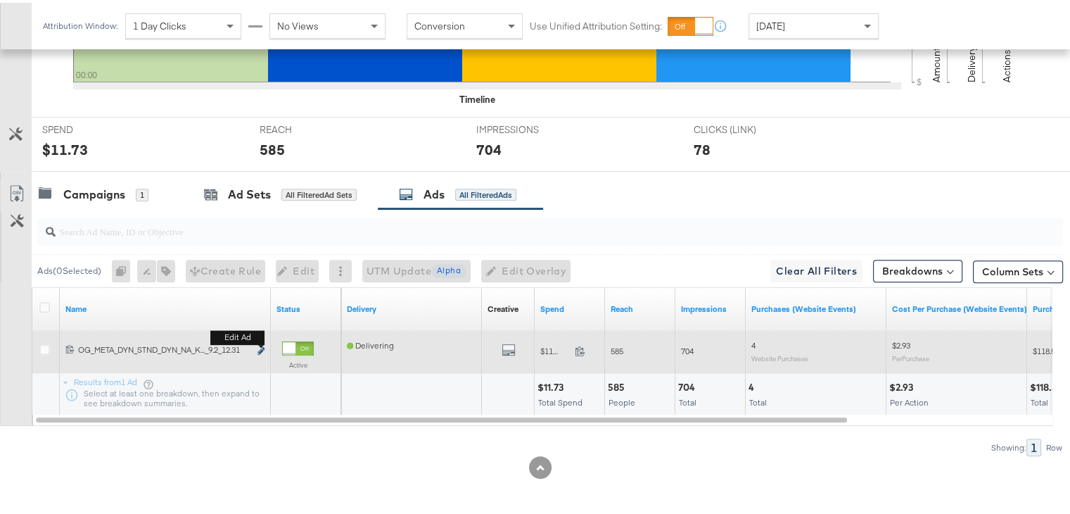
click at [260, 344] on icon "link" at bounding box center [261, 348] width 7 height 8
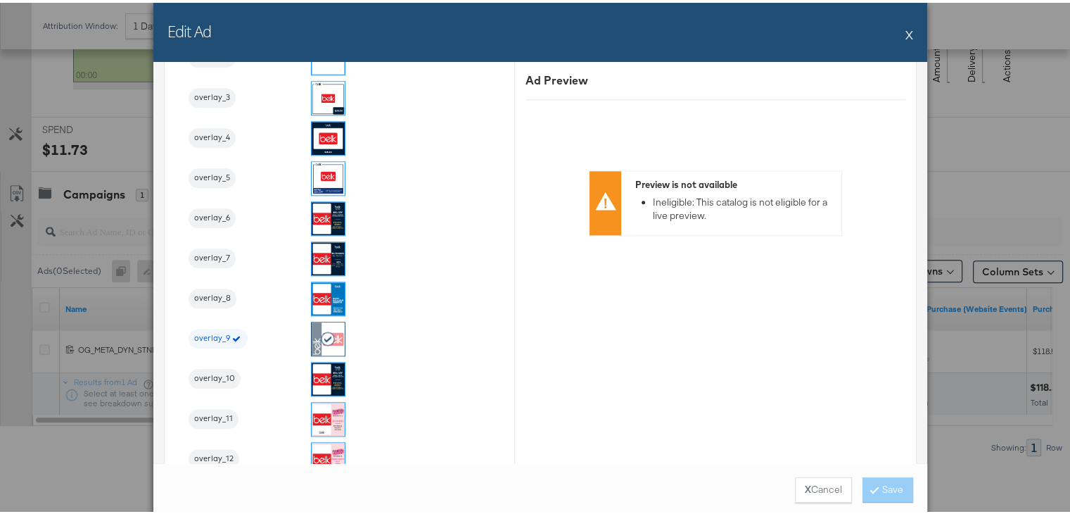
scroll to position [1682, 0]
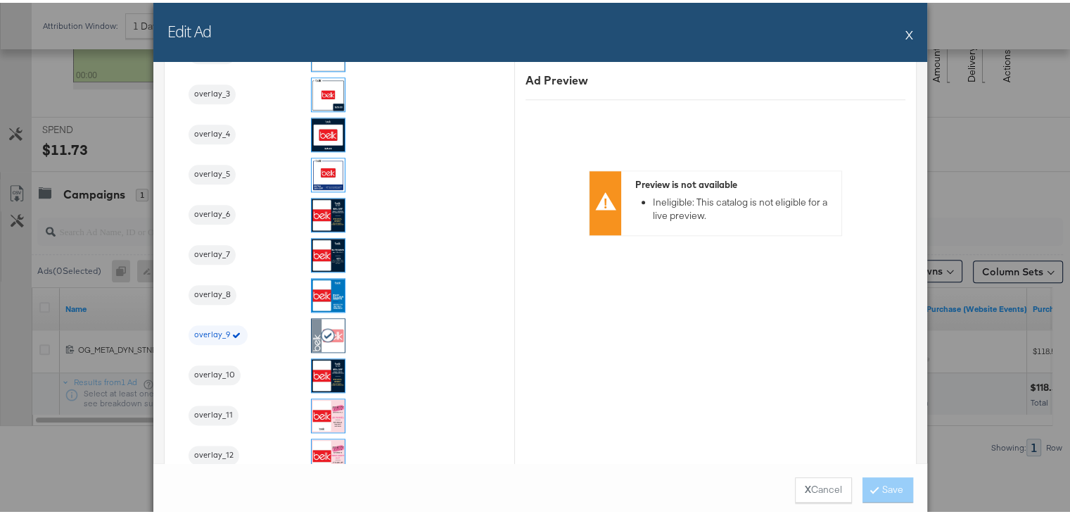
click at [906, 34] on button "X" at bounding box center [910, 32] width 8 height 28
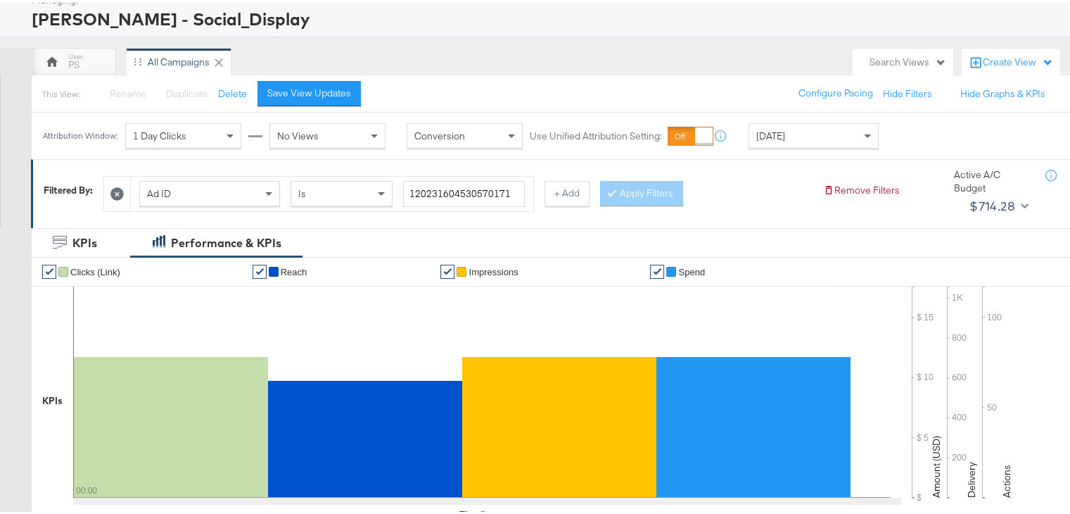
scroll to position [84, 0]
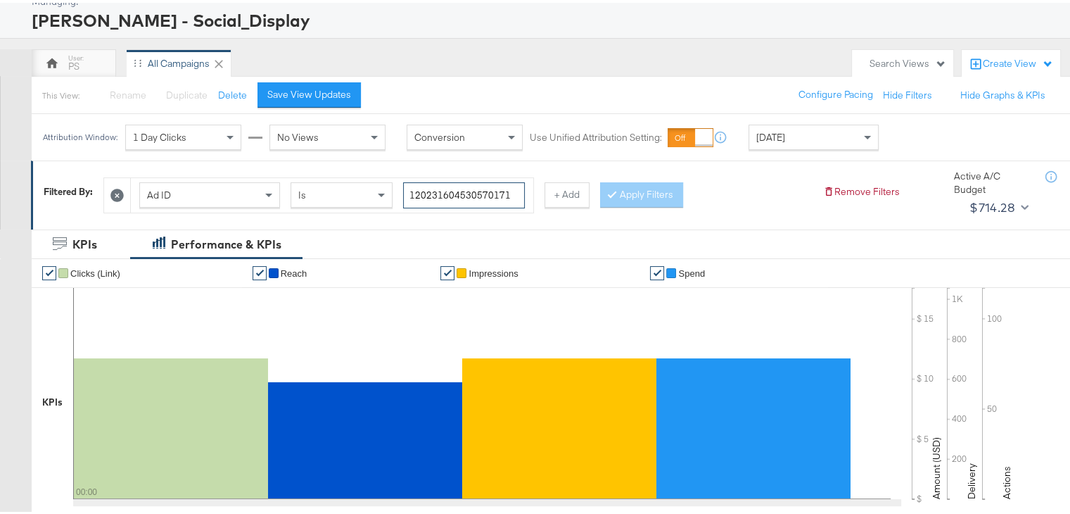
click at [443, 193] on input "120231604530570171" at bounding box center [464, 192] width 122 height 26
paste input "4"
type input "120231604530540171"
click at [625, 192] on button "Apply Filters" at bounding box center [641, 191] width 83 height 25
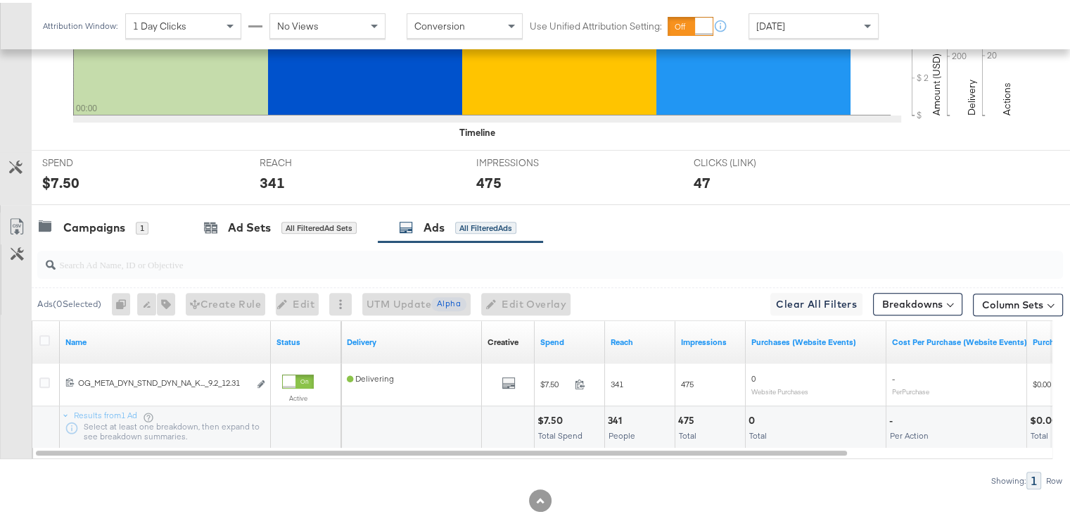
scroll to position [500, 0]
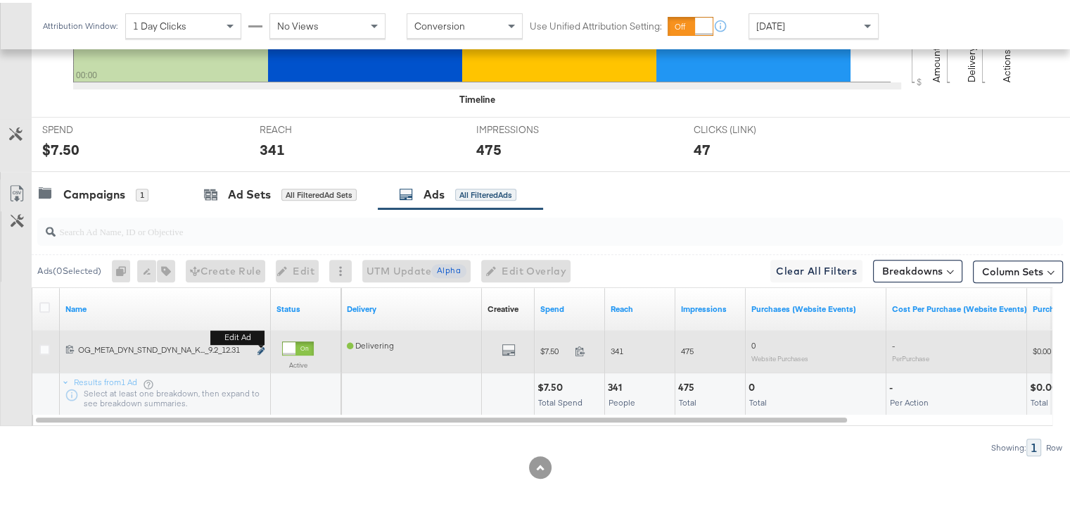
click at [259, 344] on icon "link" at bounding box center [261, 348] width 7 height 8
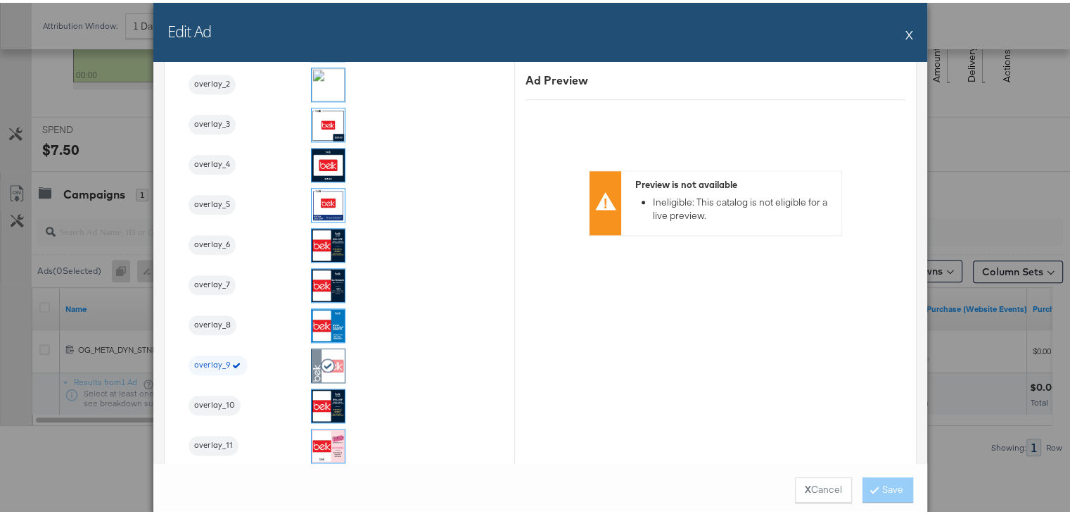
scroll to position [1652, 0]
click at [906, 31] on button "X" at bounding box center [910, 32] width 8 height 28
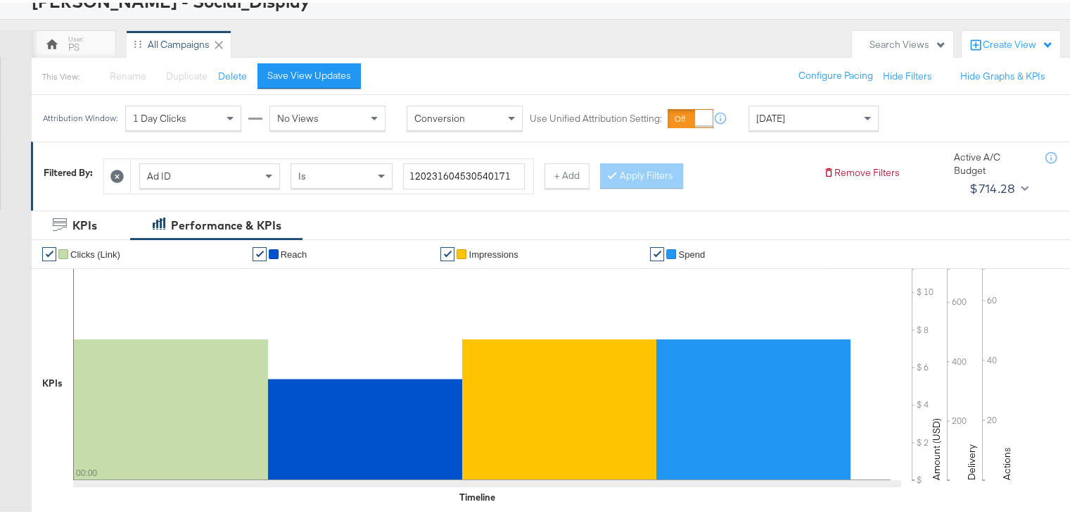
scroll to position [0, 0]
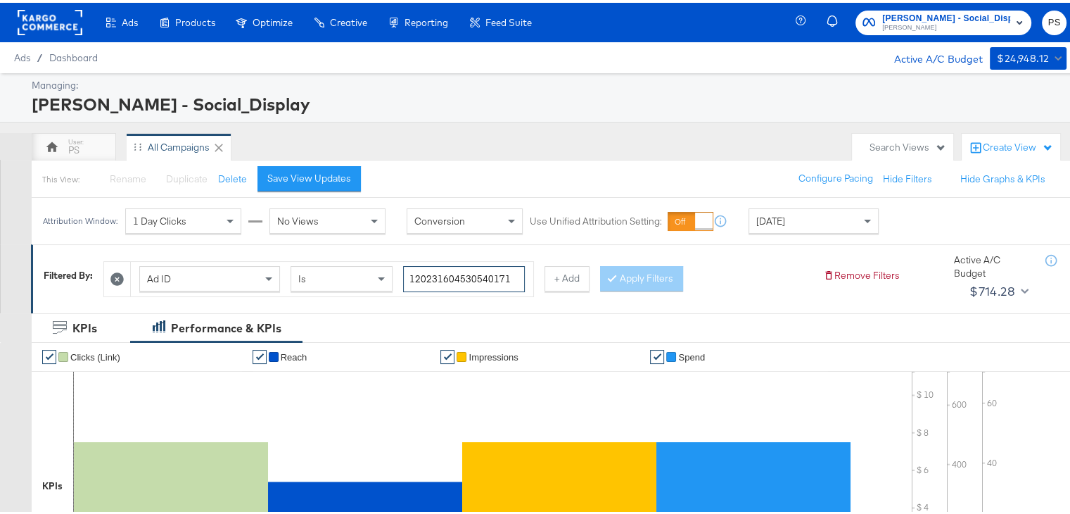
click at [462, 272] on input "120231604530540171" at bounding box center [464, 276] width 122 height 26
paste input "43463476"
type input "120231434634760171"
click at [643, 282] on button "Apply Filters" at bounding box center [641, 275] width 83 height 25
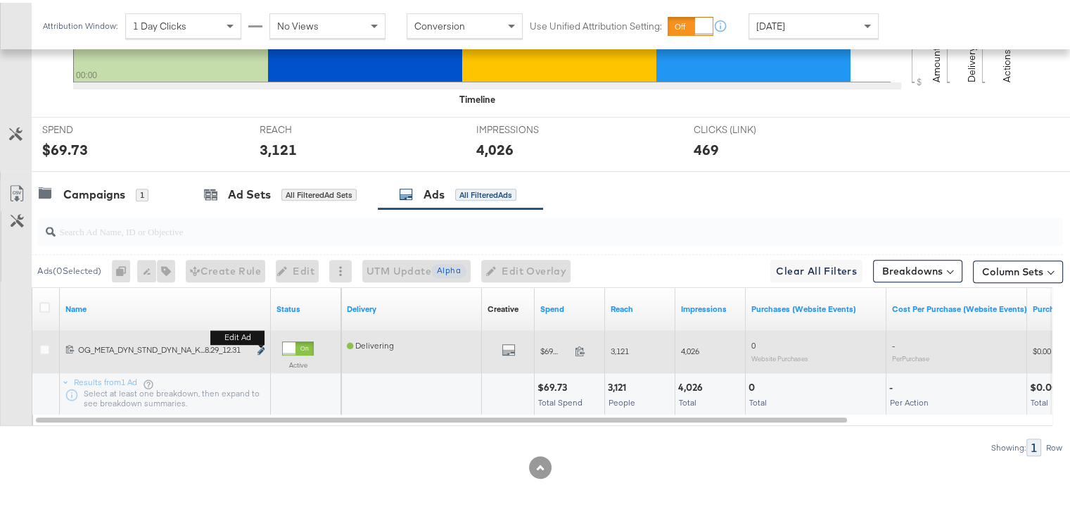
click at [257, 348] on div "Edit ad" at bounding box center [257, 348] width 16 height 15
click at [260, 347] on icon "link" at bounding box center [261, 348] width 7 height 8
click at [260, 344] on icon "link" at bounding box center [261, 348] width 7 height 8
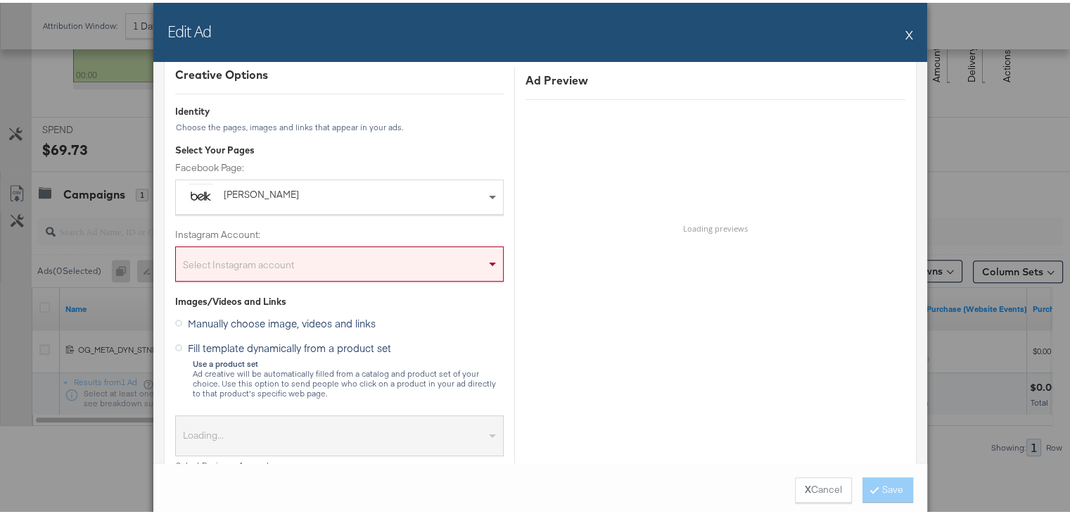
scroll to position [0, 0]
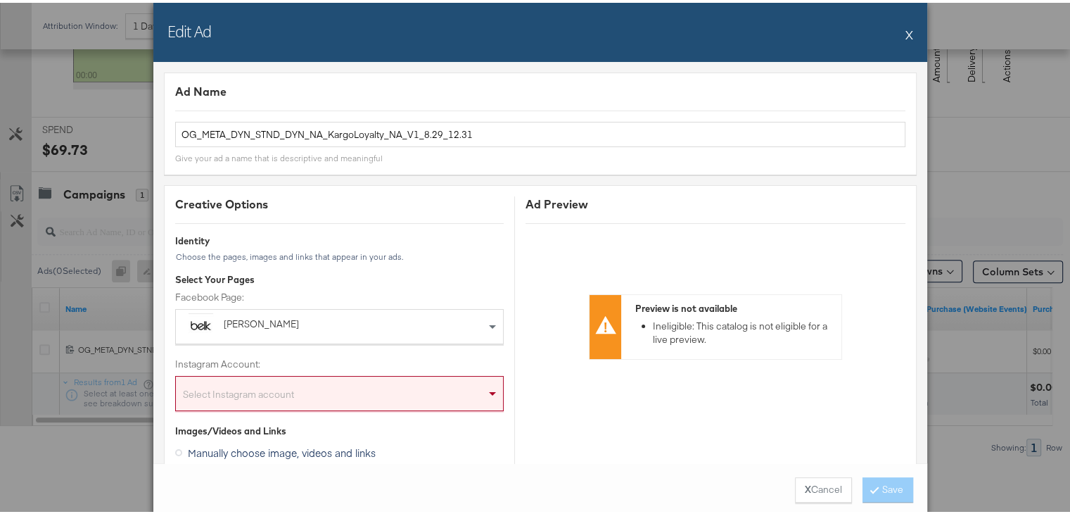
click at [994, 142] on div "Edit Ad X Ad Name OG_META_DYN_STND_DYN_NA_KargoLoyalty_NA_V1_8.29_12.31 Give yo…" at bounding box center [540, 257] width 1081 height 514
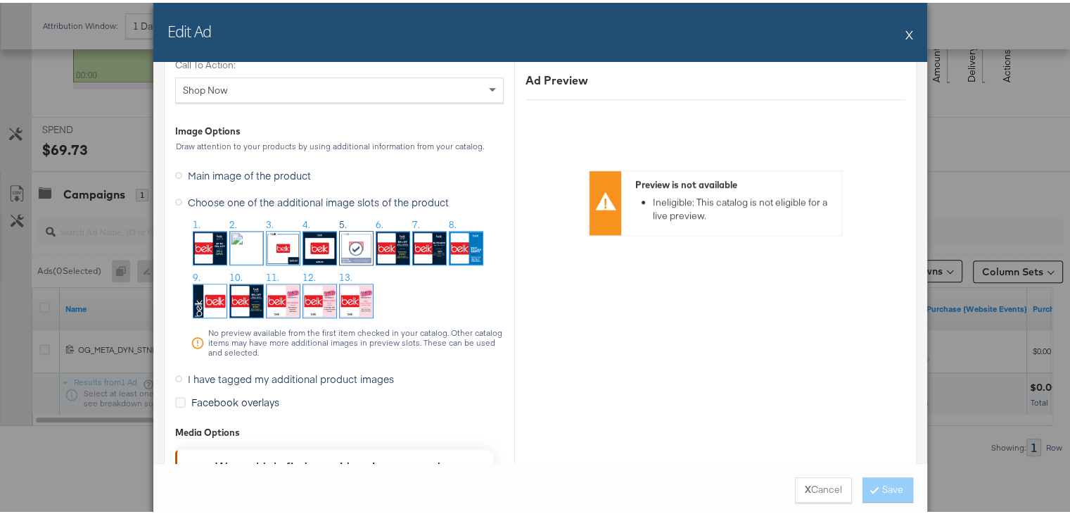
scroll to position [1395, 0]
click at [906, 31] on button "X" at bounding box center [910, 32] width 8 height 28
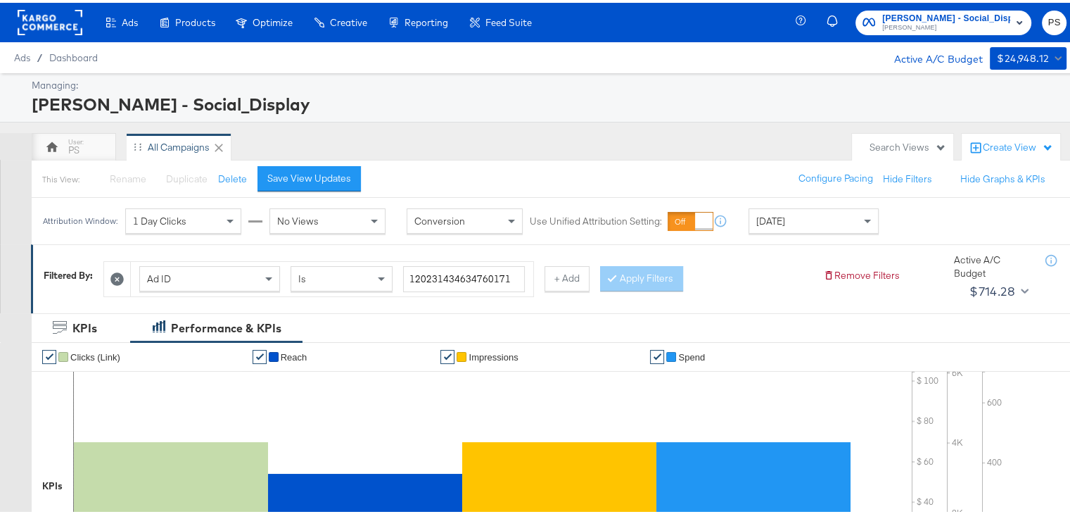
scroll to position [0, 0]
click at [451, 281] on input "120231434634760171" at bounding box center [464, 276] width 122 height 26
paste input "0466415"
click at [620, 276] on button "Apply Filters" at bounding box center [641, 275] width 83 height 25
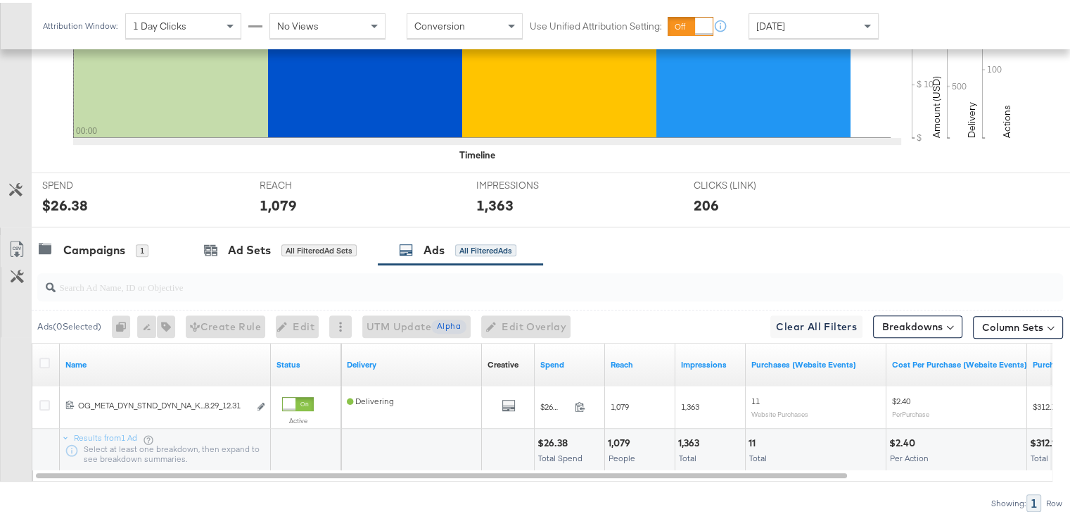
scroll to position [500, 0]
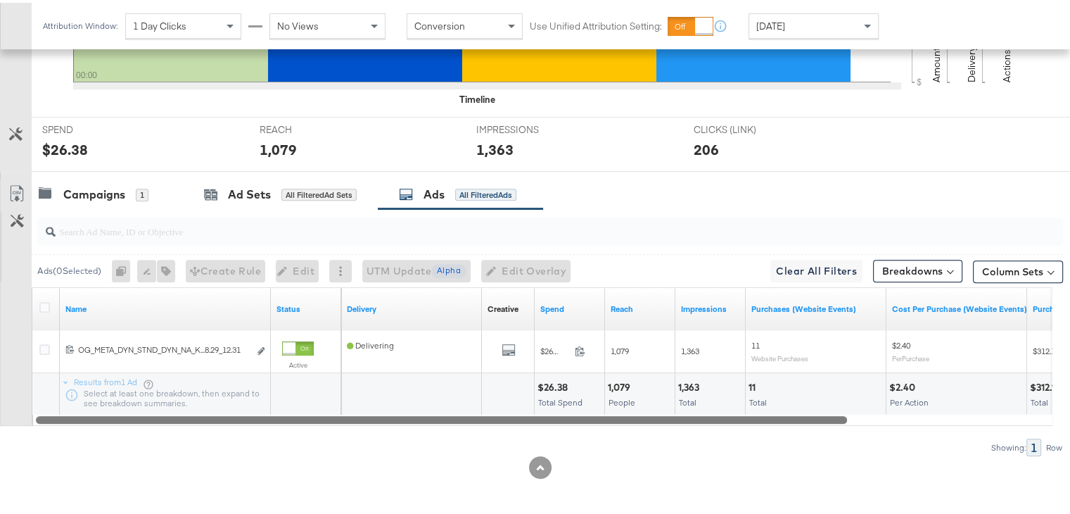
drag, startPoint x: 432, startPoint y: 415, endPoint x: 338, endPoint y: 443, distance: 97.7
click at [338, 443] on div "Ads ( 0 Selected) 0 Rename 0 ads Tags for 0 campaigns Create Rule Edit 0 ads Ed…" at bounding box center [531, 329] width 1063 height 247
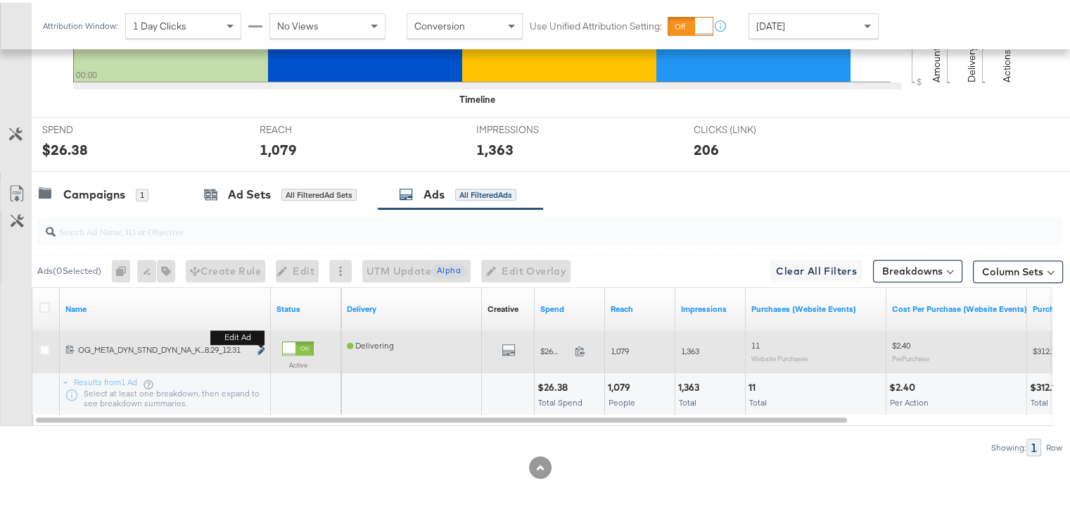
click at [260, 346] on icon "link" at bounding box center [261, 348] width 7 height 8
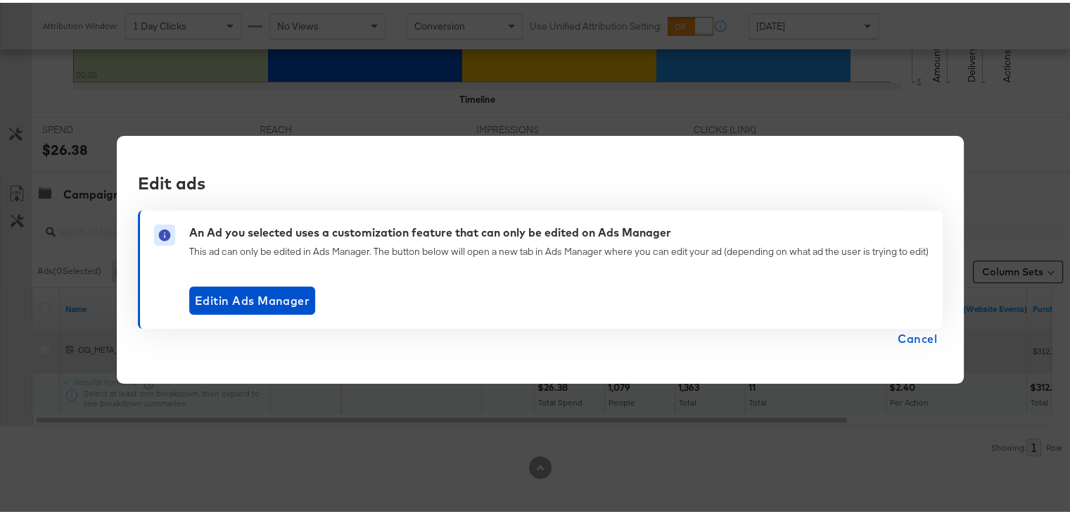
click at [260, 346] on div "Edit ads An Ad you selected uses a customization feature that can only be edite…" at bounding box center [540, 257] width 847 height 248
click at [911, 334] on span "Cancel" at bounding box center [917, 336] width 39 height 20
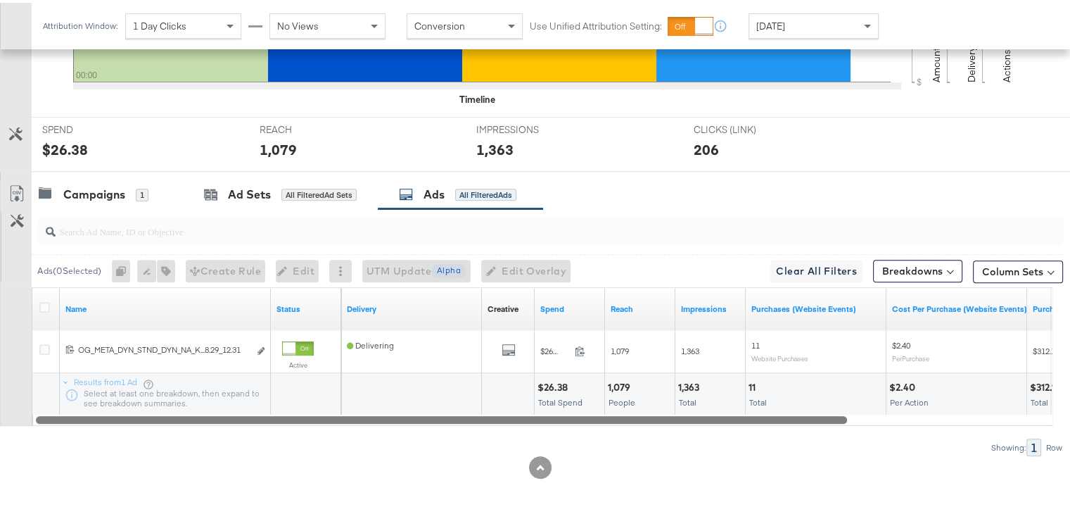
drag, startPoint x: 408, startPoint y: 413, endPoint x: 348, endPoint y: 398, distance: 61.6
click at [348, 398] on div "Name Status Delivery Creative Sorting Unavailable Spend Reach Impressions Purch…" at bounding box center [542, 353] width 1021 height 139
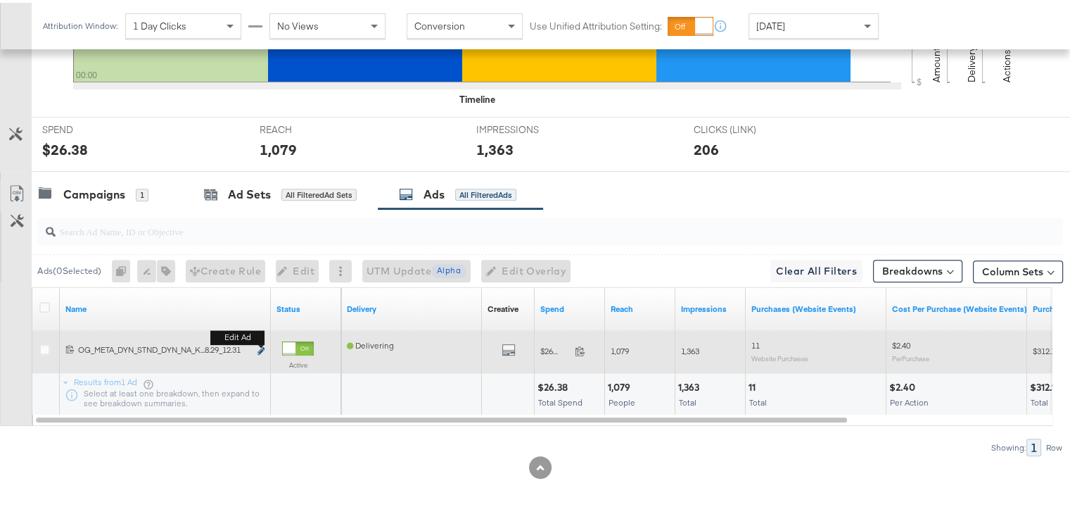
click at [258, 344] on icon "link" at bounding box center [261, 348] width 7 height 8
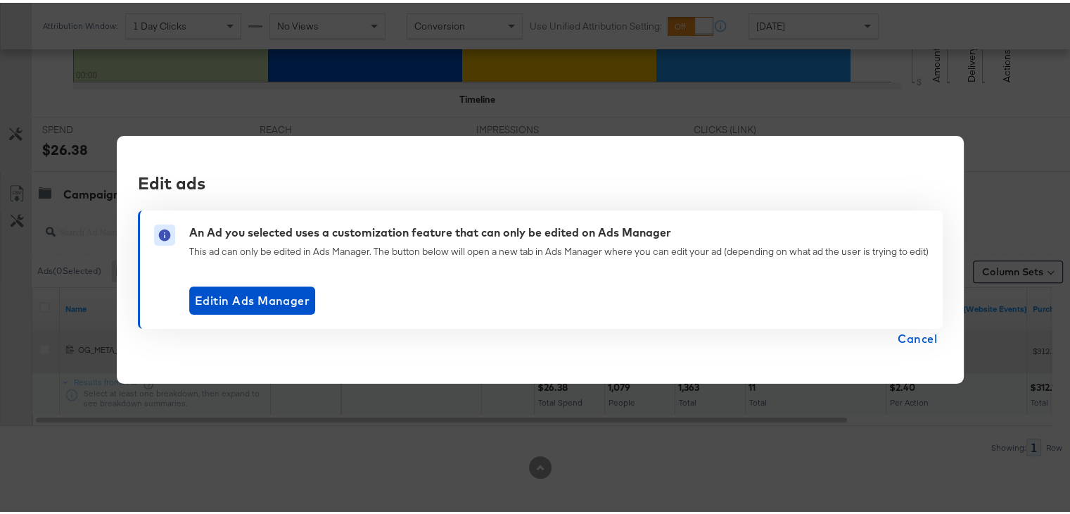
click at [260, 344] on body "Ads Ads Dashboard Main dashboard for Media Buying. New Campaign Create a new ca…" at bounding box center [540, 7] width 1081 height 1015
click at [269, 285] on button "Edit in Ads Manager" at bounding box center [252, 298] width 126 height 28
click at [912, 337] on span "Cancel" at bounding box center [917, 336] width 39 height 20
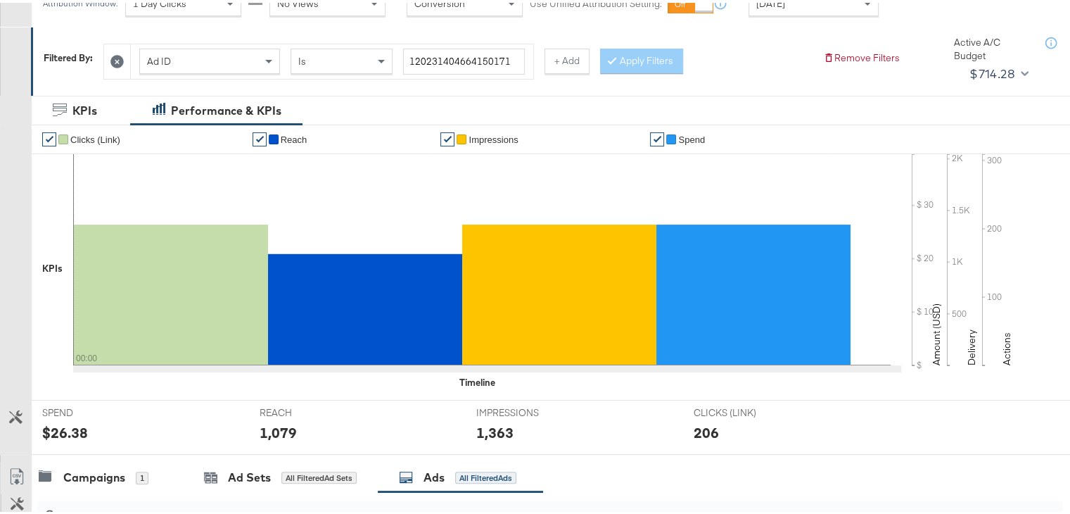
scroll to position [92, 0]
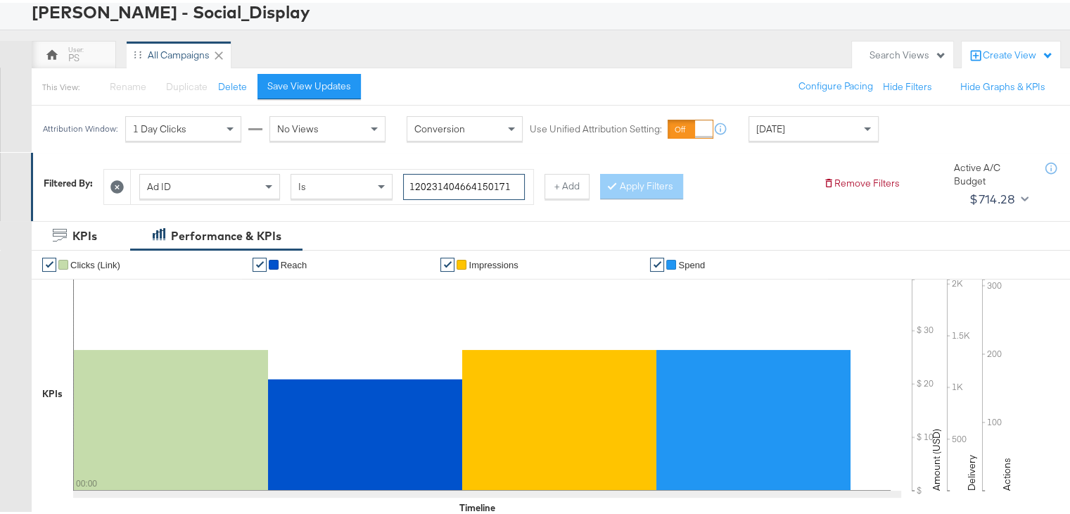
click at [460, 177] on input "120231404664150171" at bounding box center [464, 184] width 122 height 26
paste input "29431467"
click at [642, 184] on button "Apply Filters" at bounding box center [641, 183] width 83 height 25
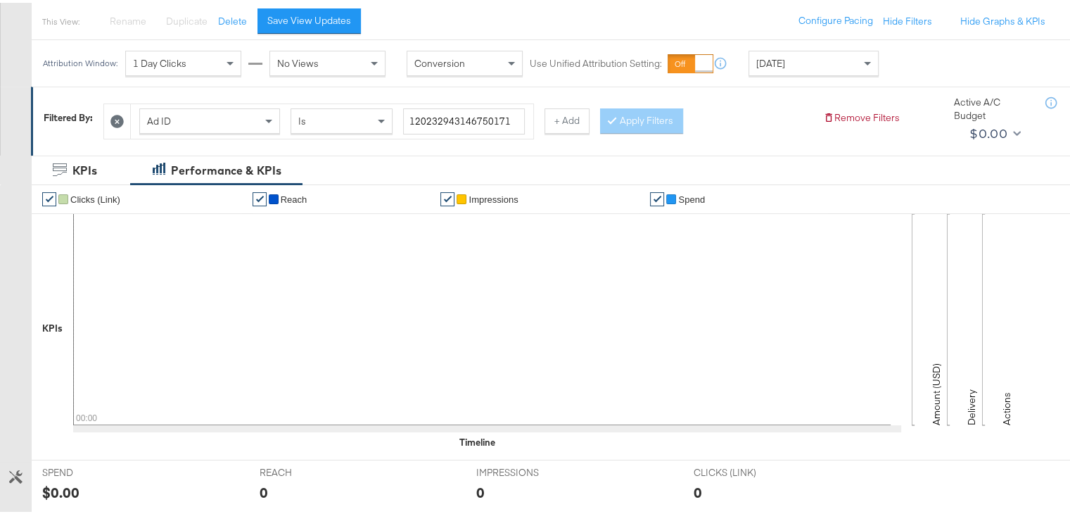
scroll to position [0, 0]
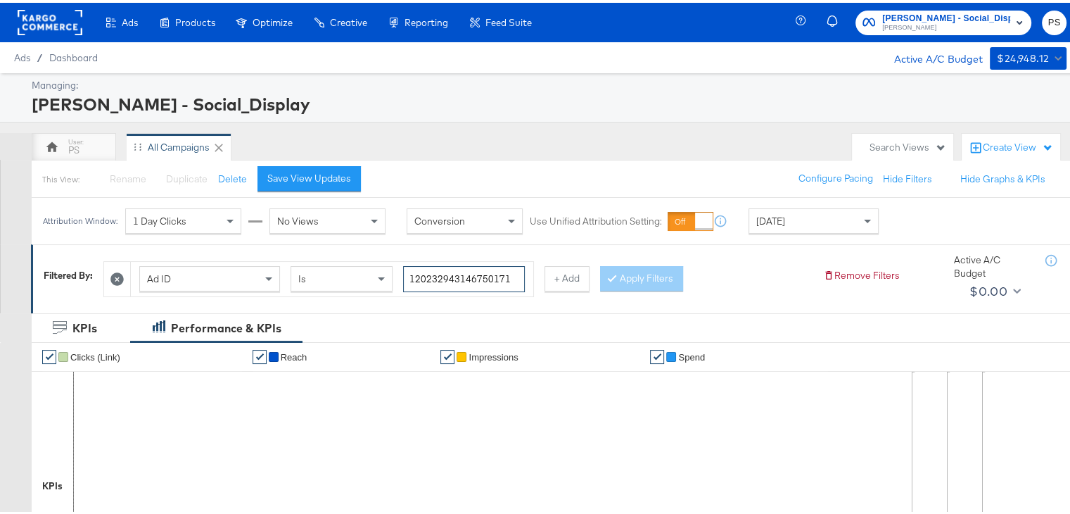
click at [497, 277] on input "120232943146750171" at bounding box center [464, 276] width 122 height 26
paste input "69481230"
click at [645, 272] on button "Apply Filters" at bounding box center [641, 275] width 83 height 25
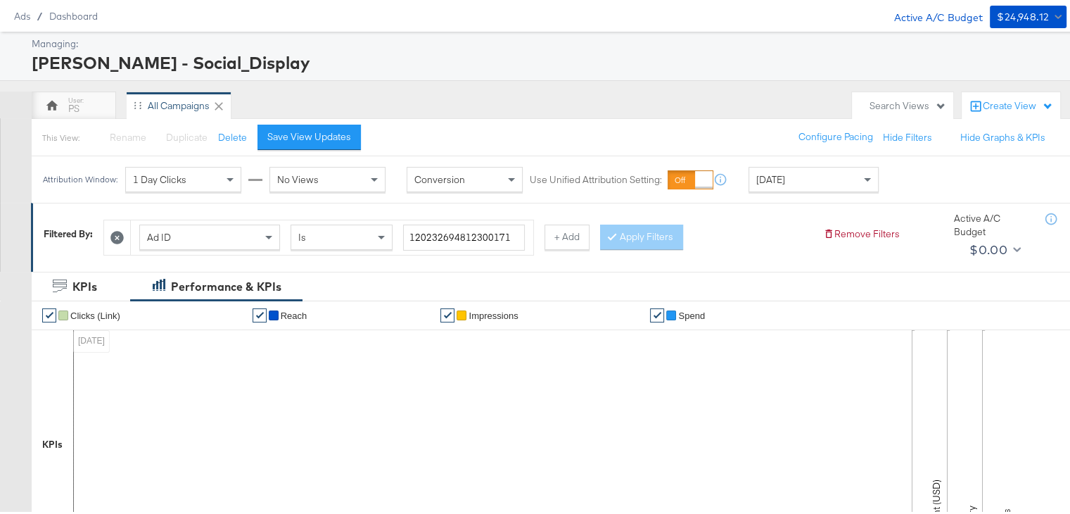
scroll to position [500, 0]
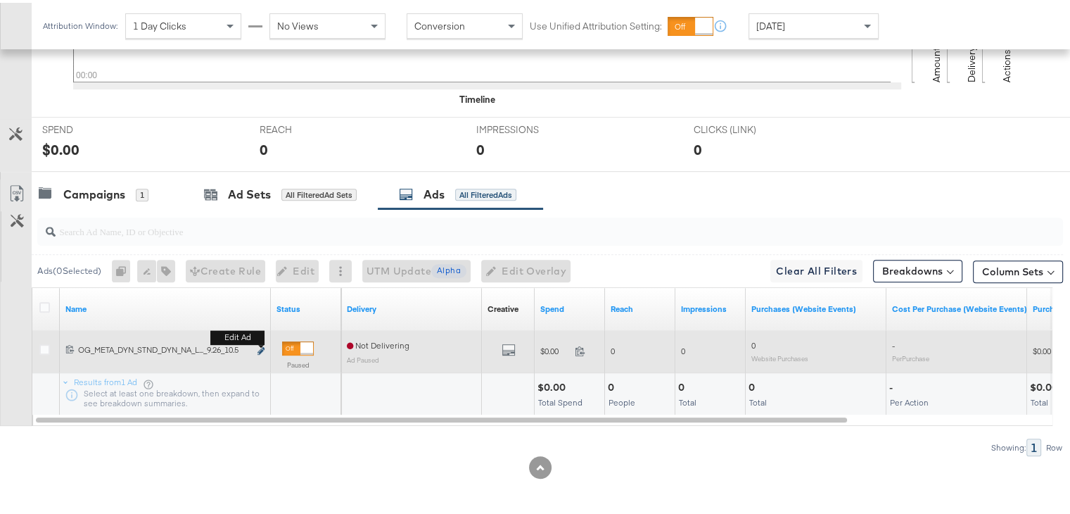
click at [257, 344] on div "Edit ad" at bounding box center [257, 348] width 16 height 15
click at [259, 344] on icon "link" at bounding box center [261, 348] width 7 height 8
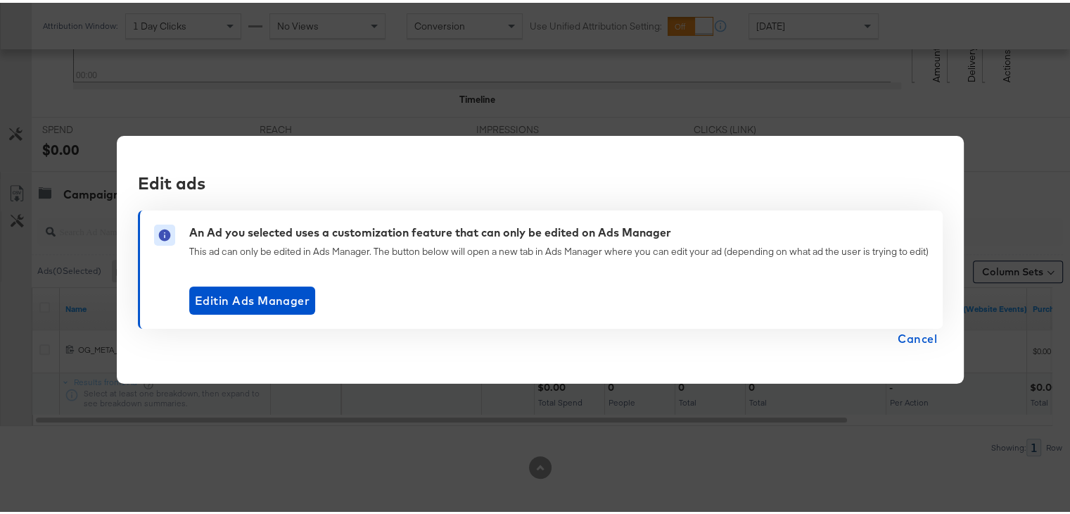
click at [909, 333] on span "Cancel" at bounding box center [917, 336] width 39 height 20
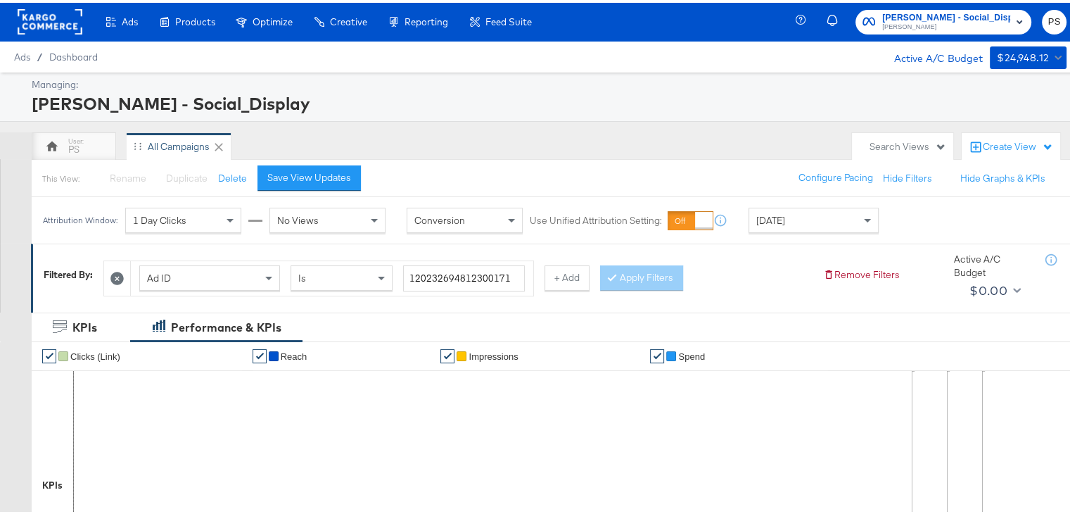
scroll to position [0, 0]
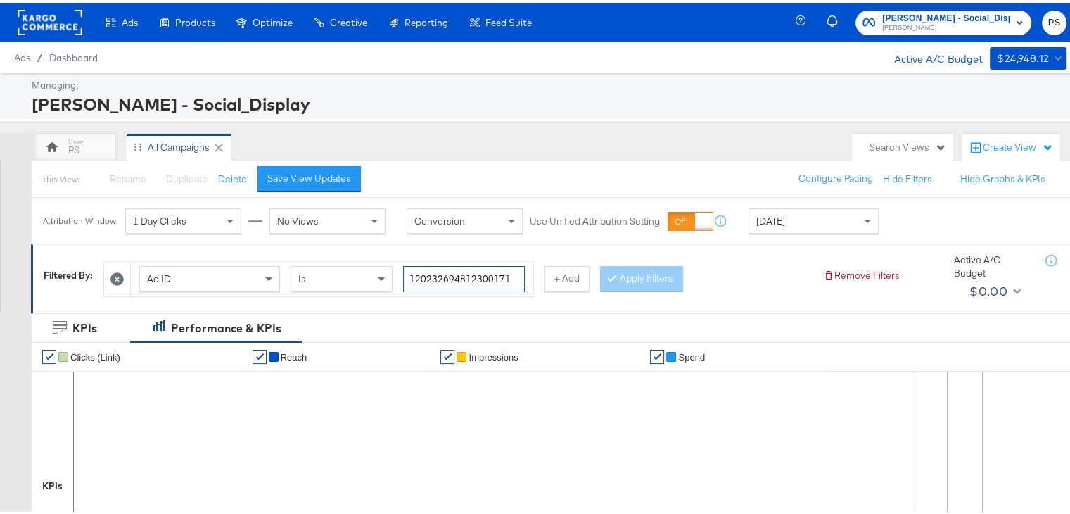
click at [457, 282] on input "120232694812300171" at bounding box center [464, 276] width 122 height 26
paste input "140470609"
type input "120231404706090171"
click at [626, 276] on button "Apply Filters" at bounding box center [641, 275] width 83 height 25
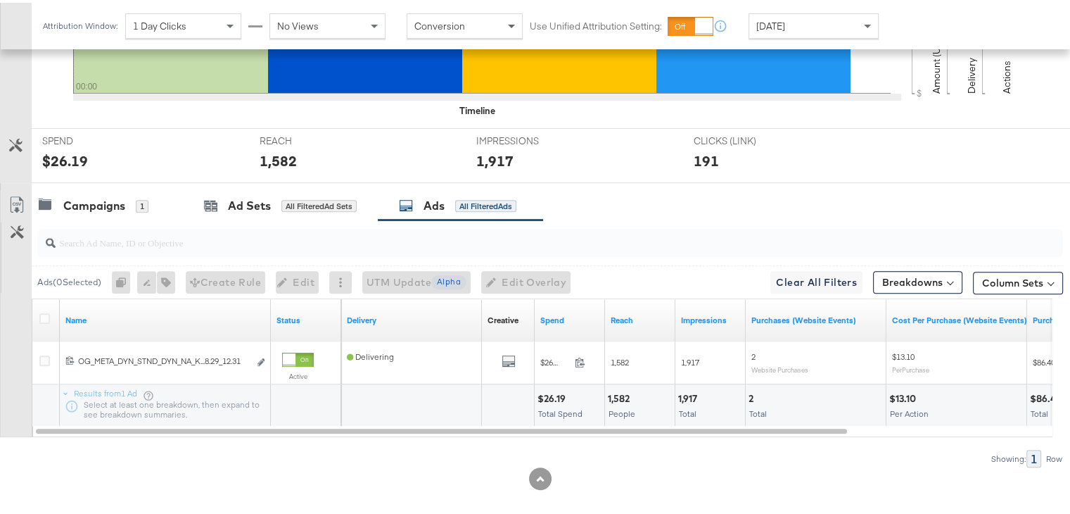
scroll to position [500, 0]
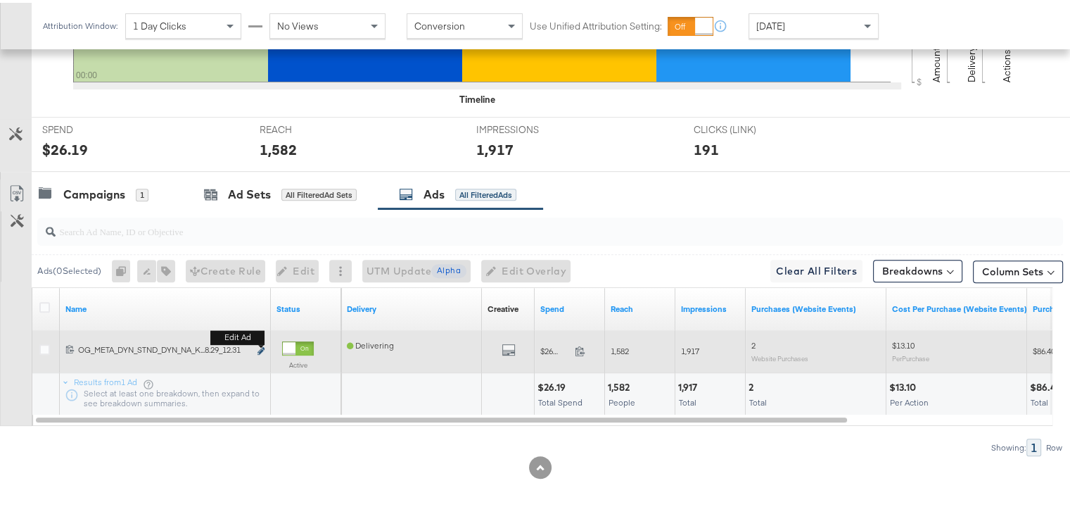
click at [259, 343] on button "Edit ad" at bounding box center [261, 348] width 8 height 15
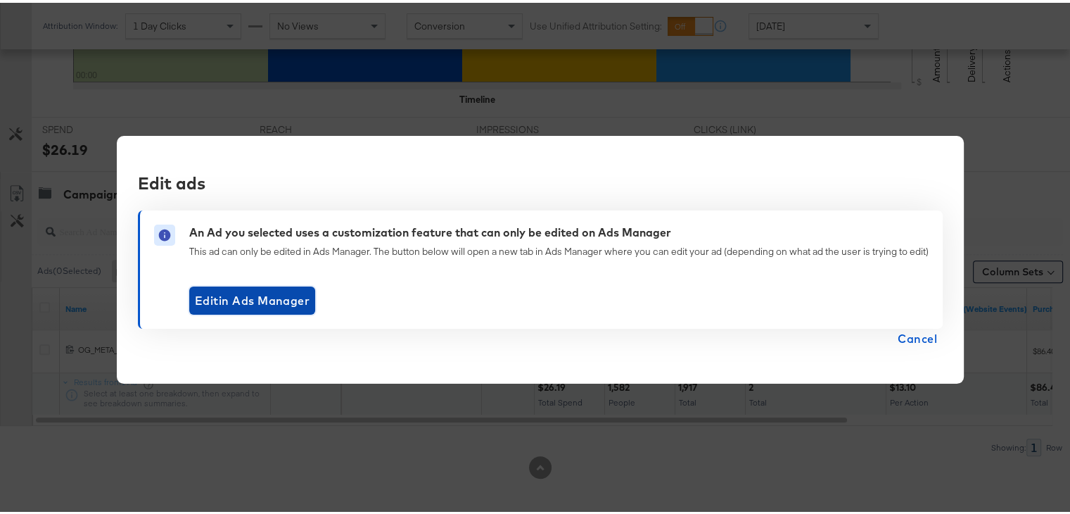
click at [262, 296] on span "Edit in Ads Manager" at bounding box center [252, 298] width 115 height 20
click at [909, 338] on span "Cancel" at bounding box center [917, 336] width 39 height 20
